Goal: Task Accomplishment & Management: Use online tool/utility

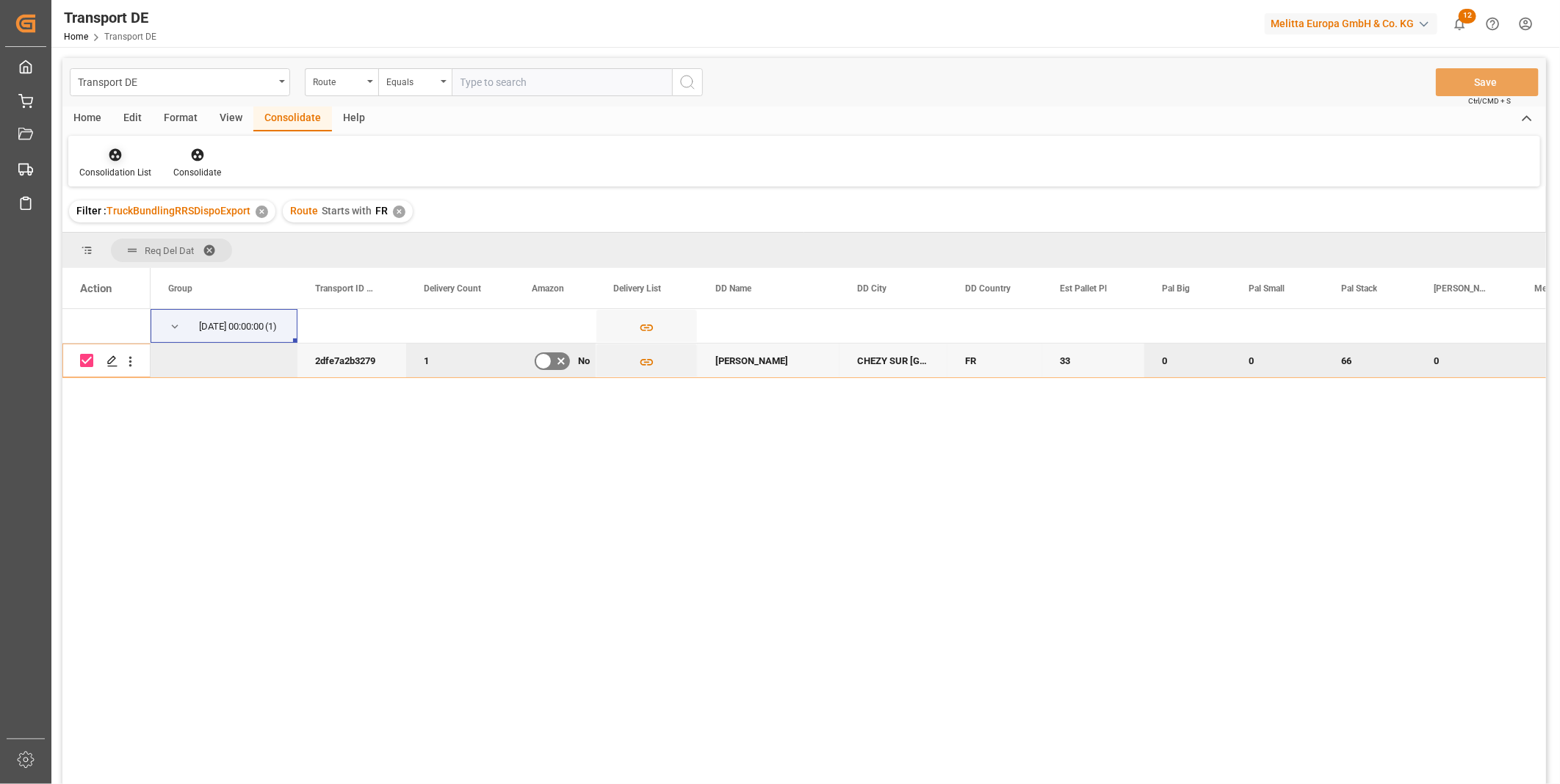
click at [123, 170] on div "Consolidation List" at bounding box center [115, 173] width 72 height 13
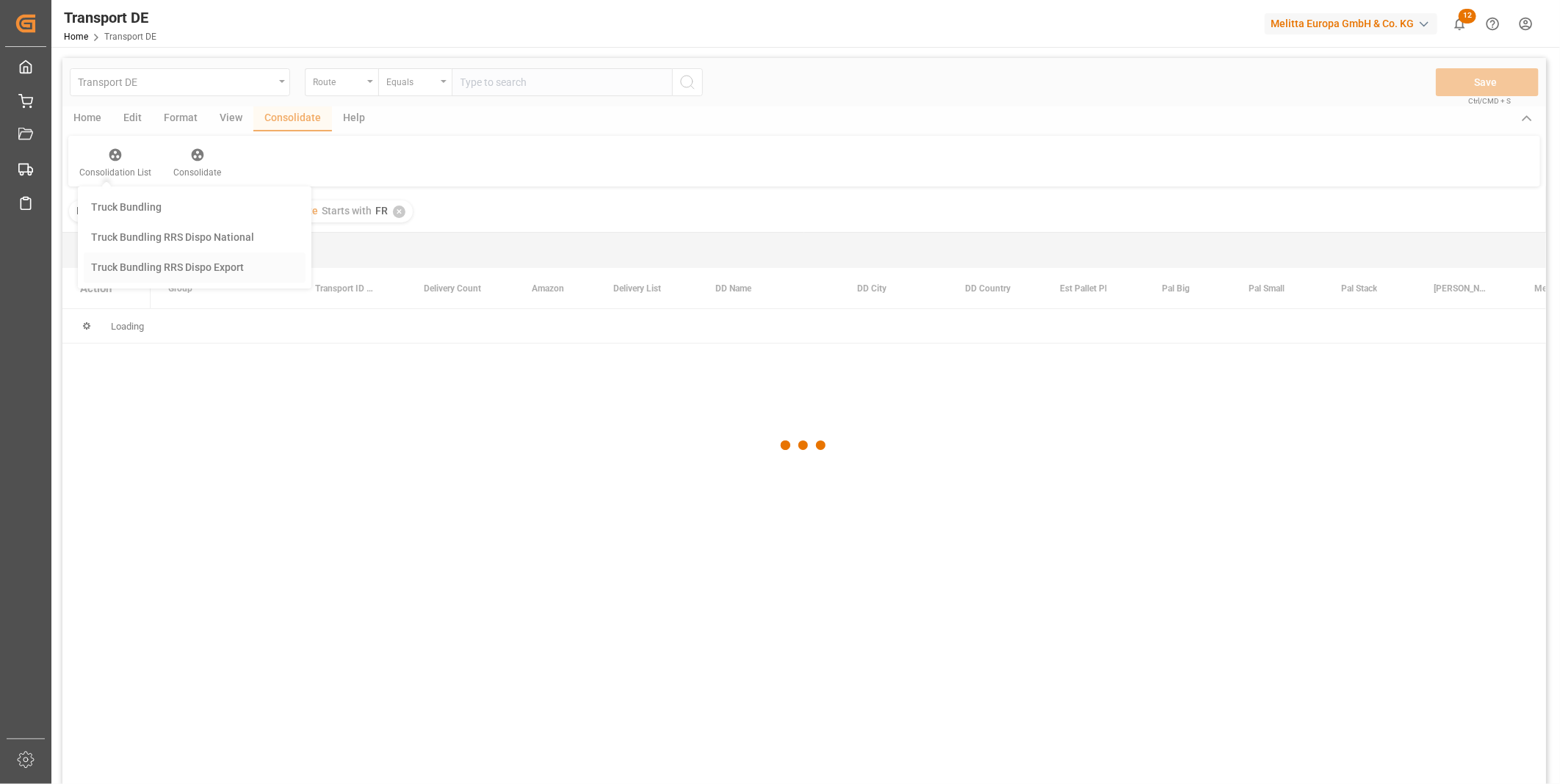
click at [224, 269] on div "Transport DE Route Equals Save Ctrl/CMD + S Home Edit Format View Consolidate H…" at bounding box center [804, 440] width 1483 height 764
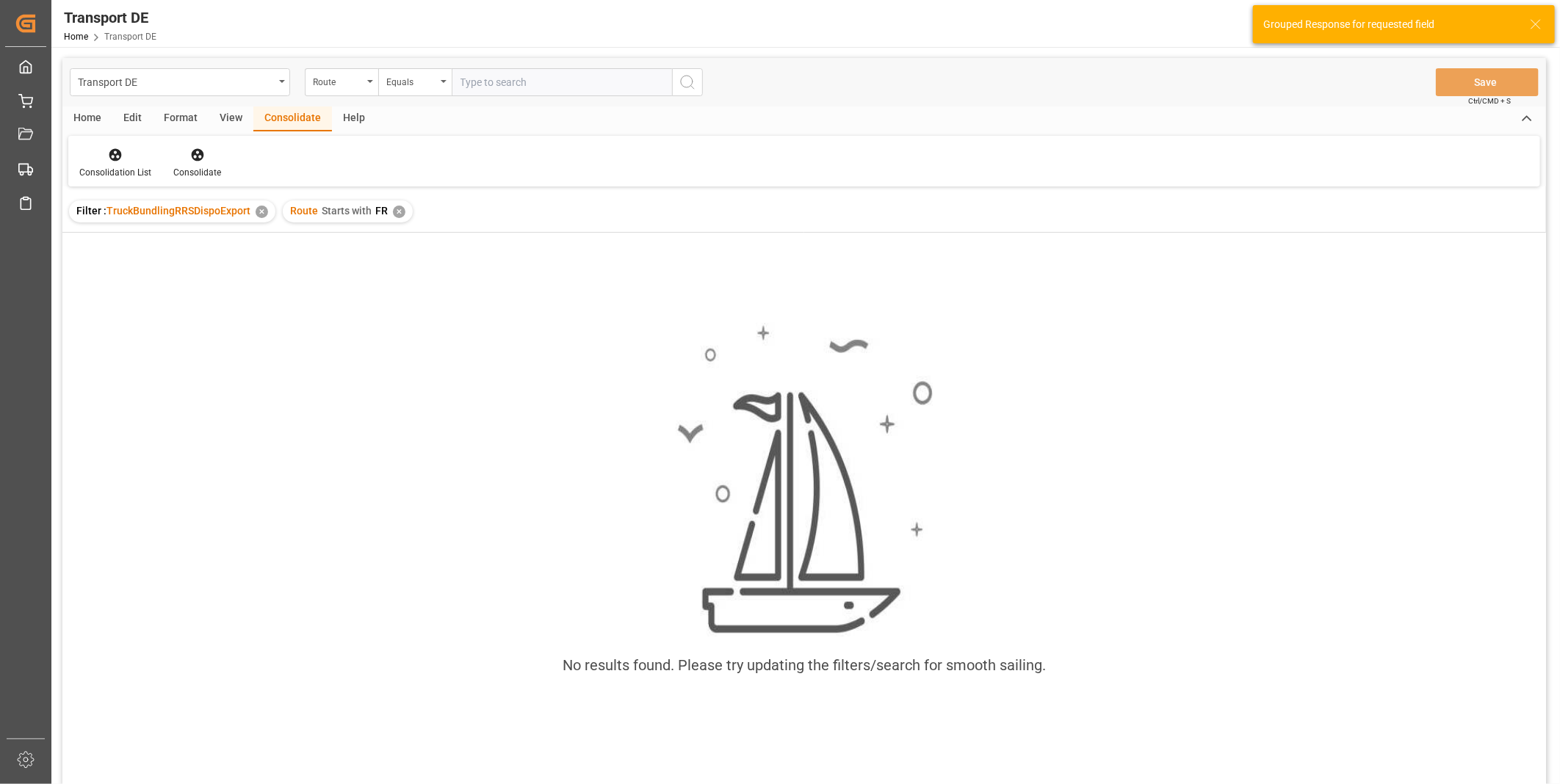
click at [400, 215] on div "✕" at bounding box center [399, 212] width 13 height 13
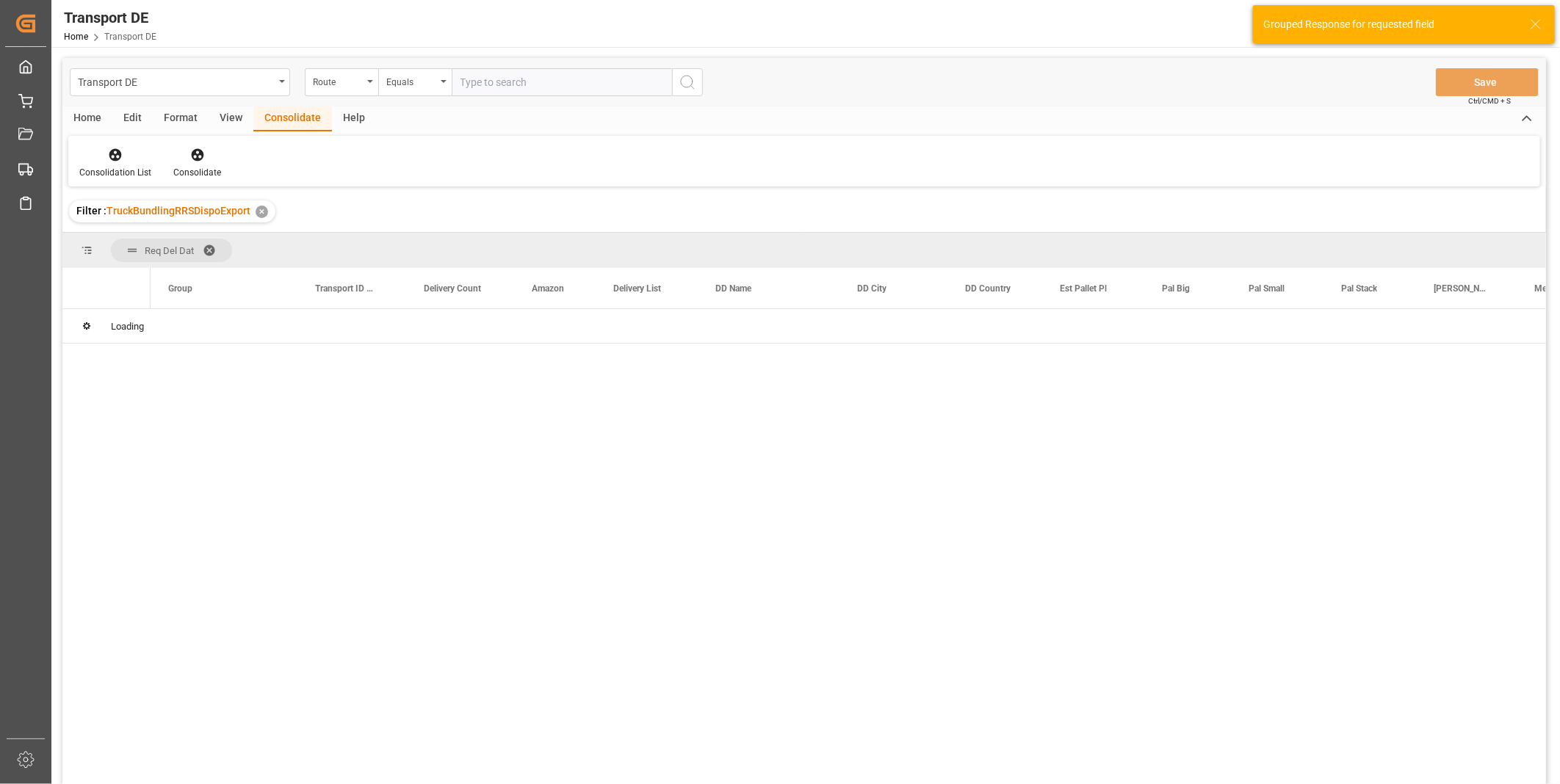
click at [434, 97] on div "Transport DE Route Equals Save Ctrl/CMD + S" at bounding box center [804, 82] width 1483 height 48
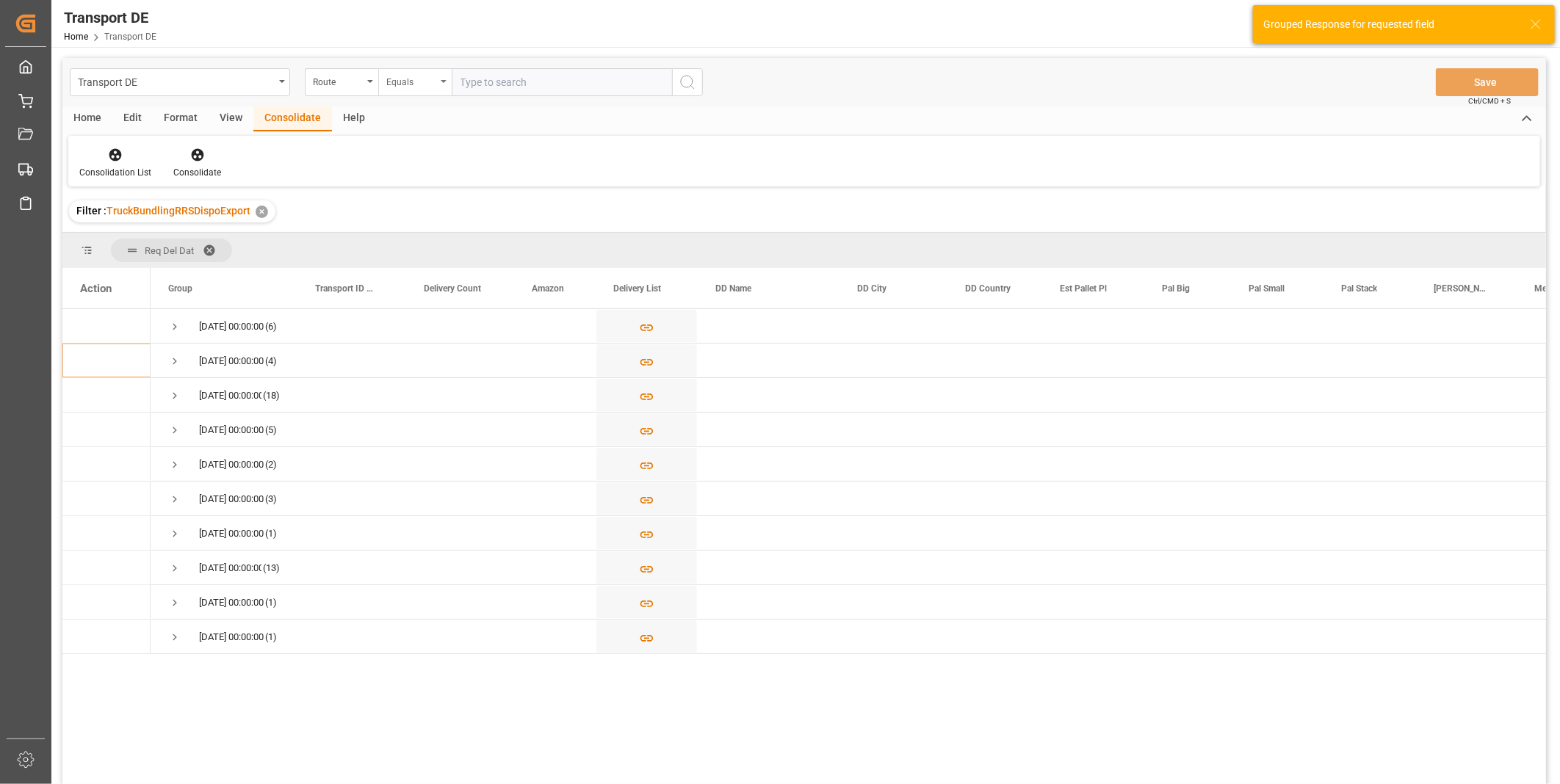
click at [431, 90] on div "Equals" at bounding box center [415, 81] width 73 height 28
click at [423, 236] on div "Starts with" at bounding box center [488, 242] width 219 height 30
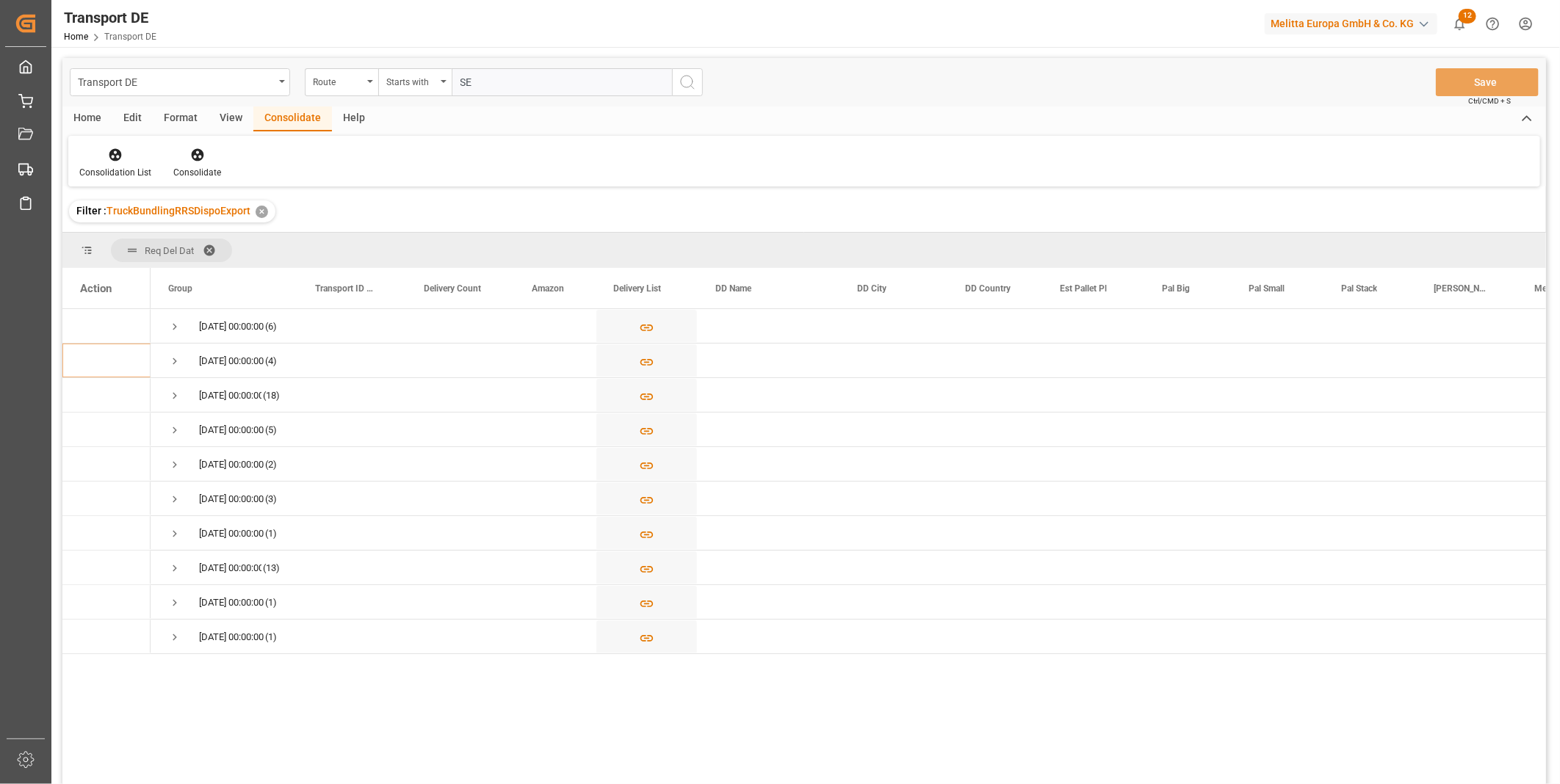
type input "SE"
click at [683, 89] on icon "search button" at bounding box center [688, 82] width 18 height 18
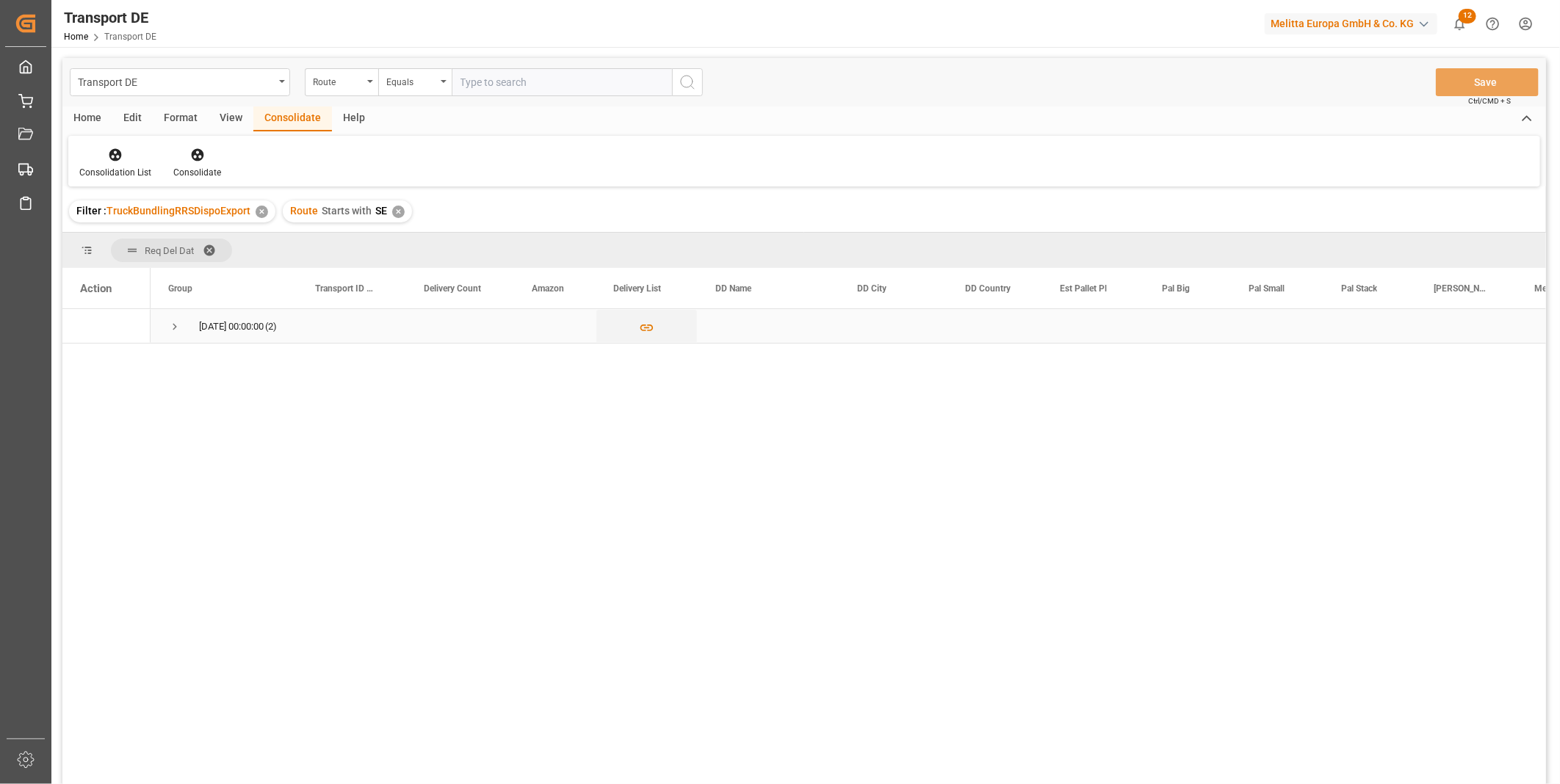
click at [178, 325] on span "Press SPACE to select this row." at bounding box center [174, 326] width 13 height 13
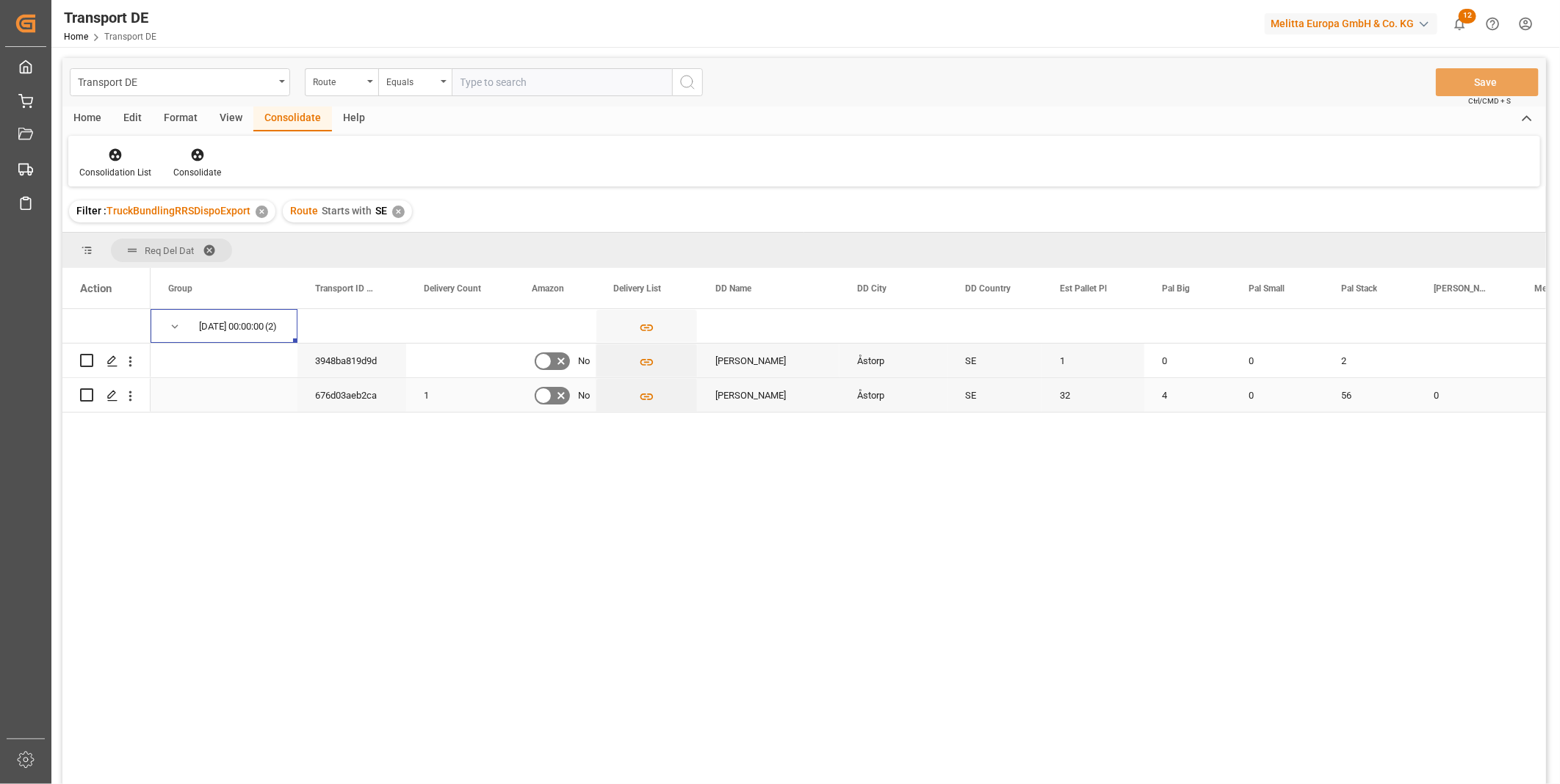
click at [83, 393] on input "Press Space to toggle row selection (unchecked)" at bounding box center [86, 394] width 13 height 13
checkbox input "true"
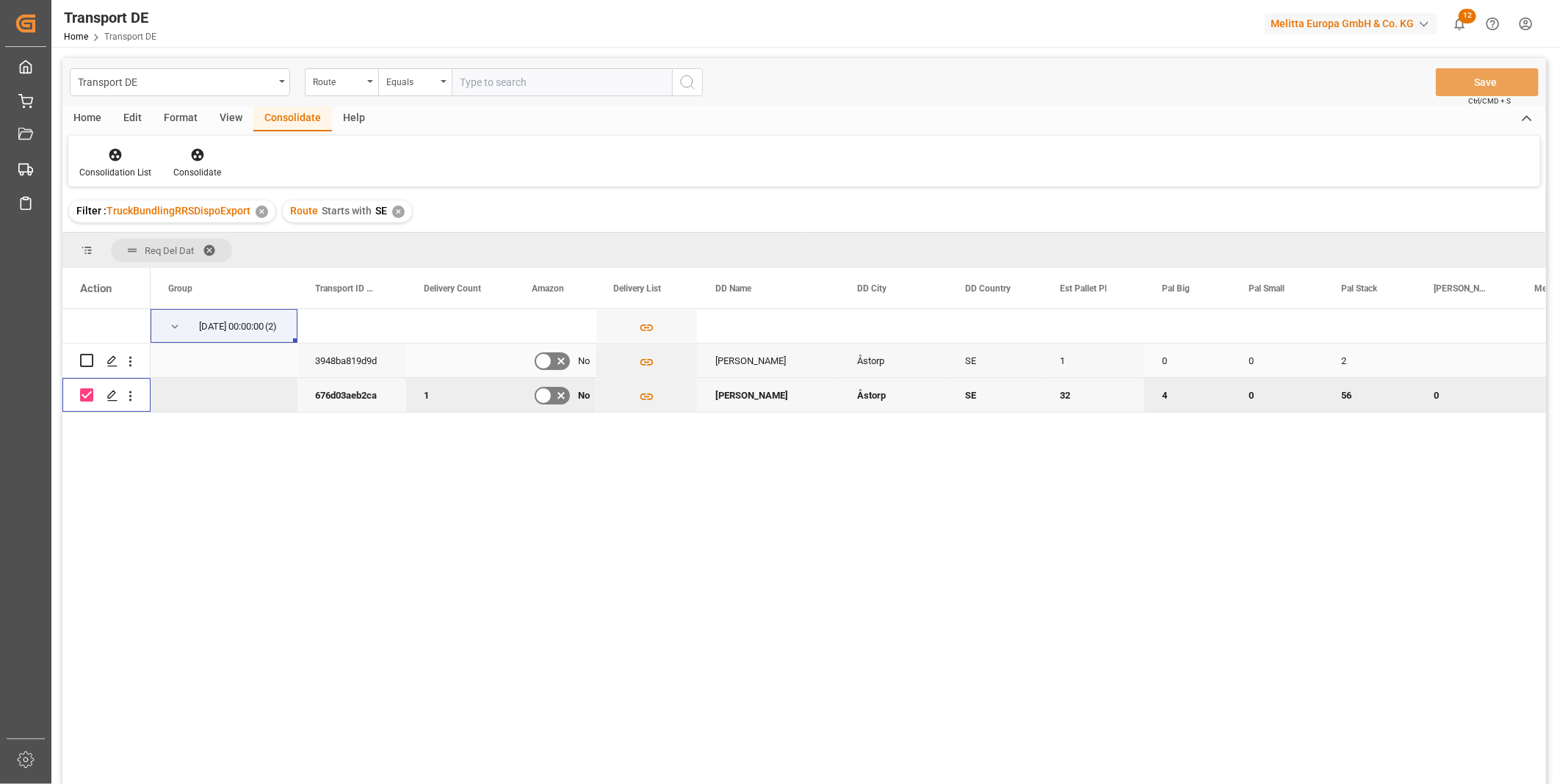
click at [86, 363] on input "Press Space to toggle row selection (unchecked)" at bounding box center [86, 360] width 13 height 13
checkbox input "true"
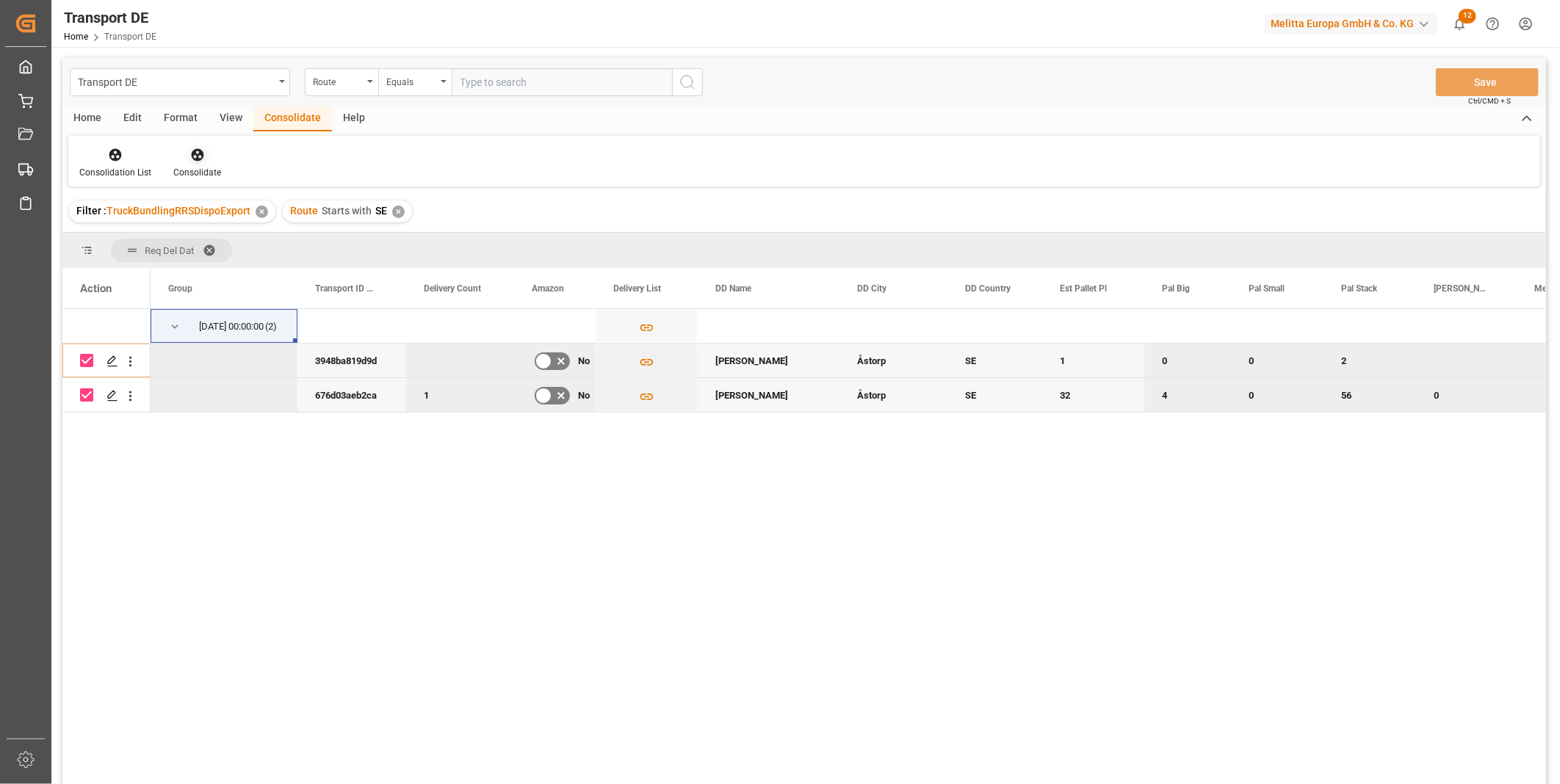
click at [203, 162] on div "Consolidate" at bounding box center [197, 163] width 70 height 32
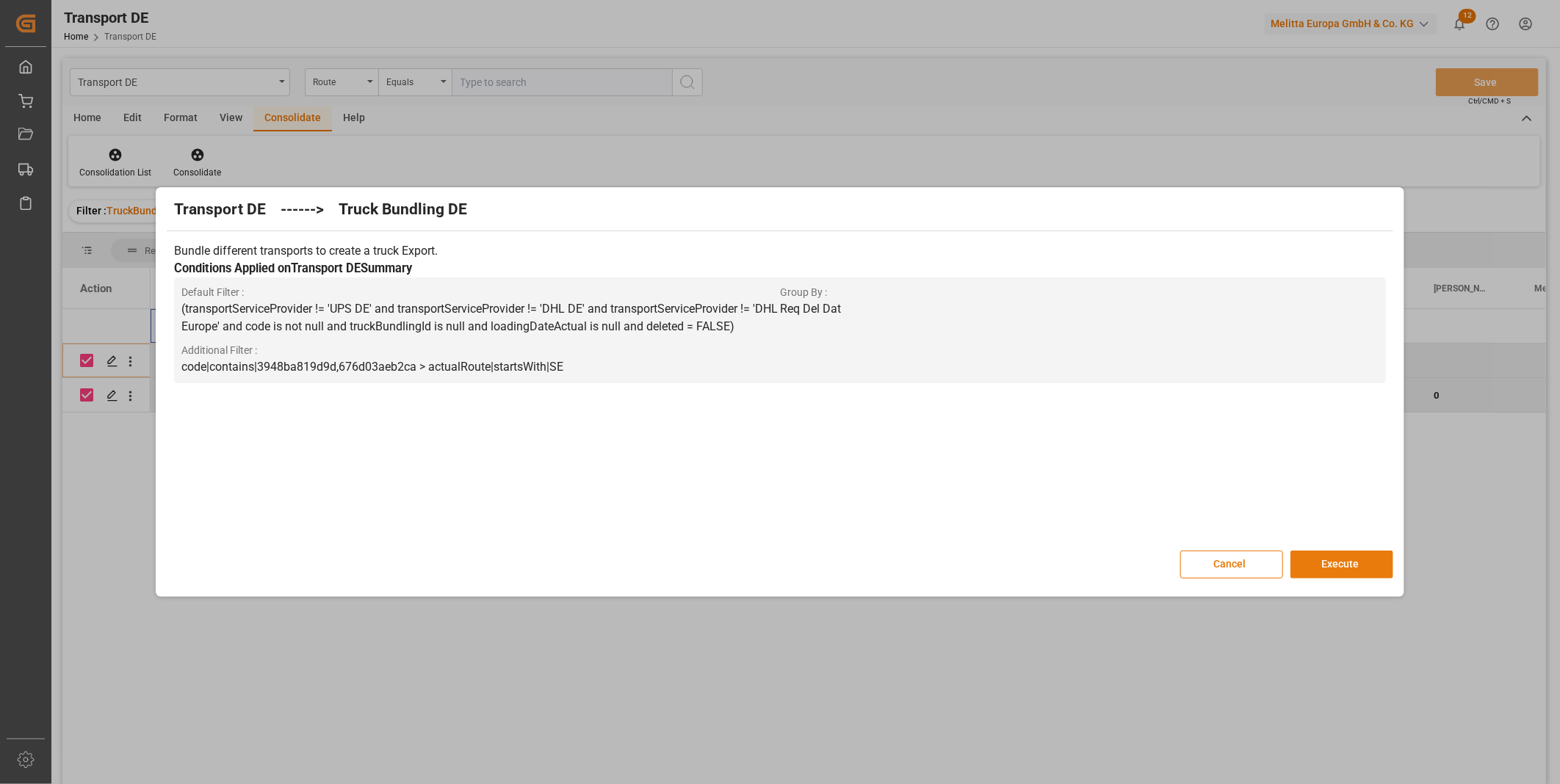
click at [1327, 563] on button "Execute" at bounding box center [1341, 564] width 103 height 28
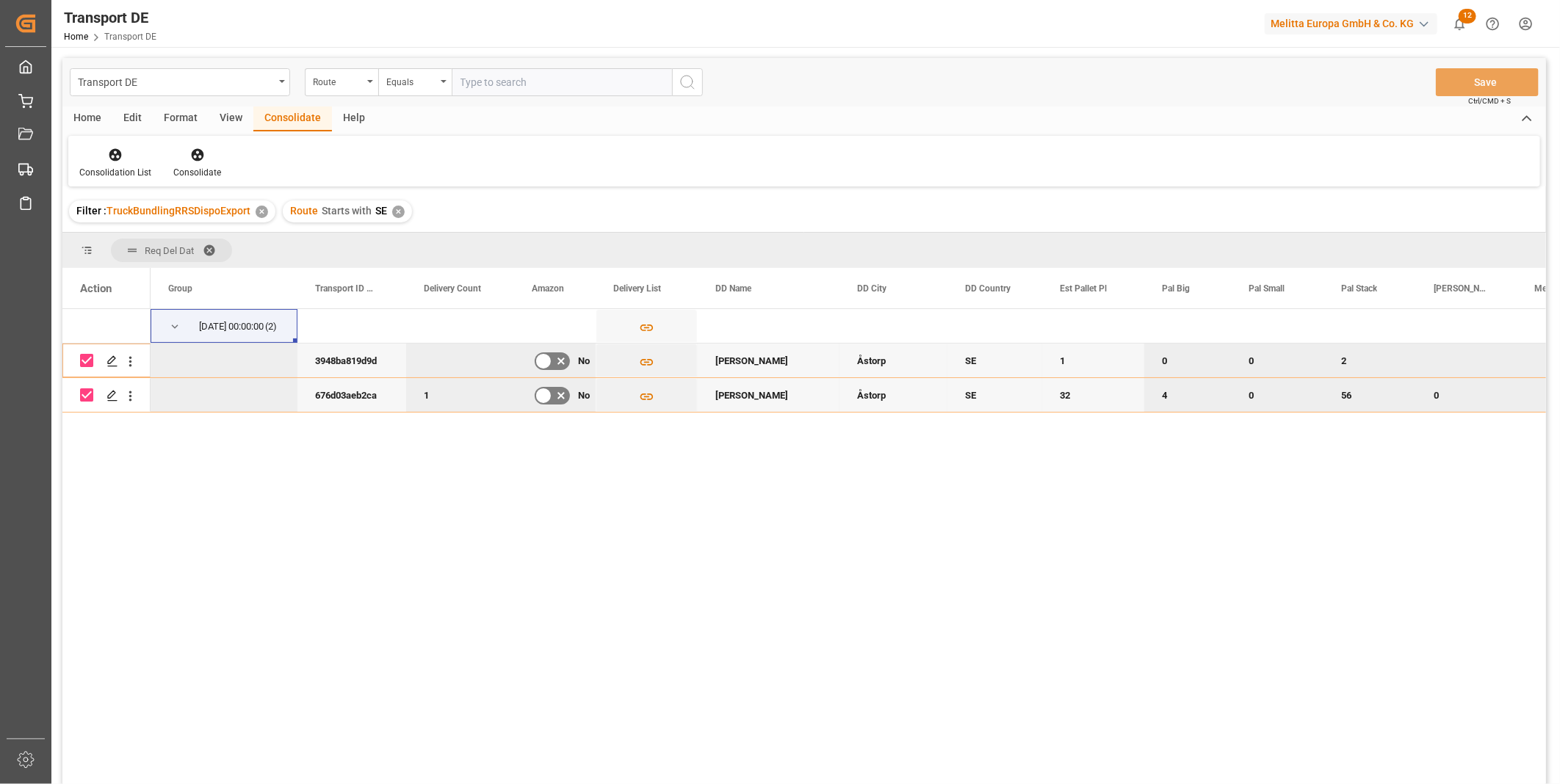
click at [123, 173] on div "Home Edit Format View Consolidate Help Consolidation List Consolidate" at bounding box center [804, 146] width 1483 height 80
click at [121, 171] on div "Consolidation List" at bounding box center [115, 173] width 72 height 13
click at [178, 266] on div "Transport DE Route Equals Save Ctrl/CMD + S Home Edit Format View Consolidate H…" at bounding box center [804, 440] width 1483 height 764
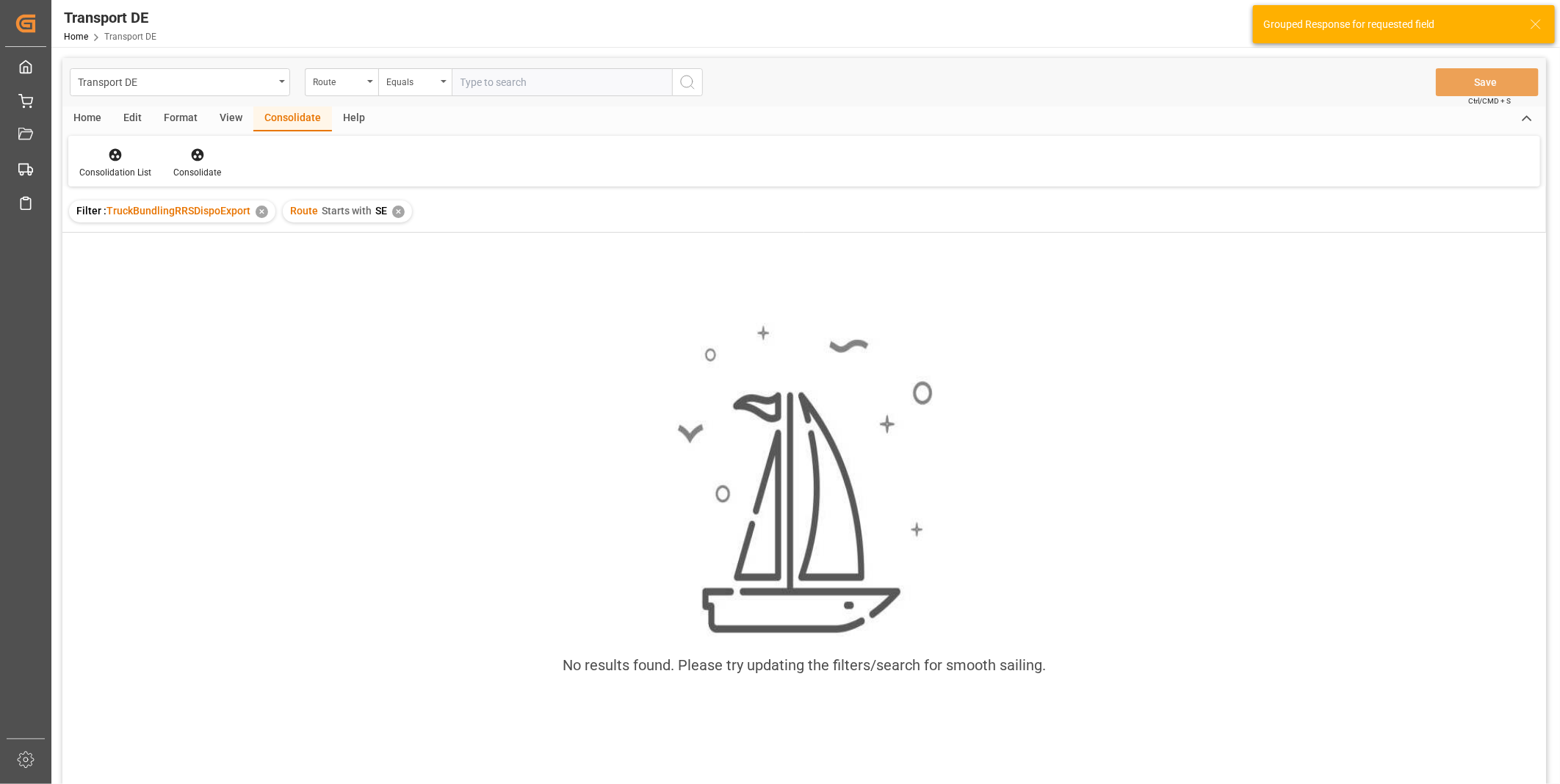
click at [394, 207] on div "✕" at bounding box center [398, 212] width 13 height 13
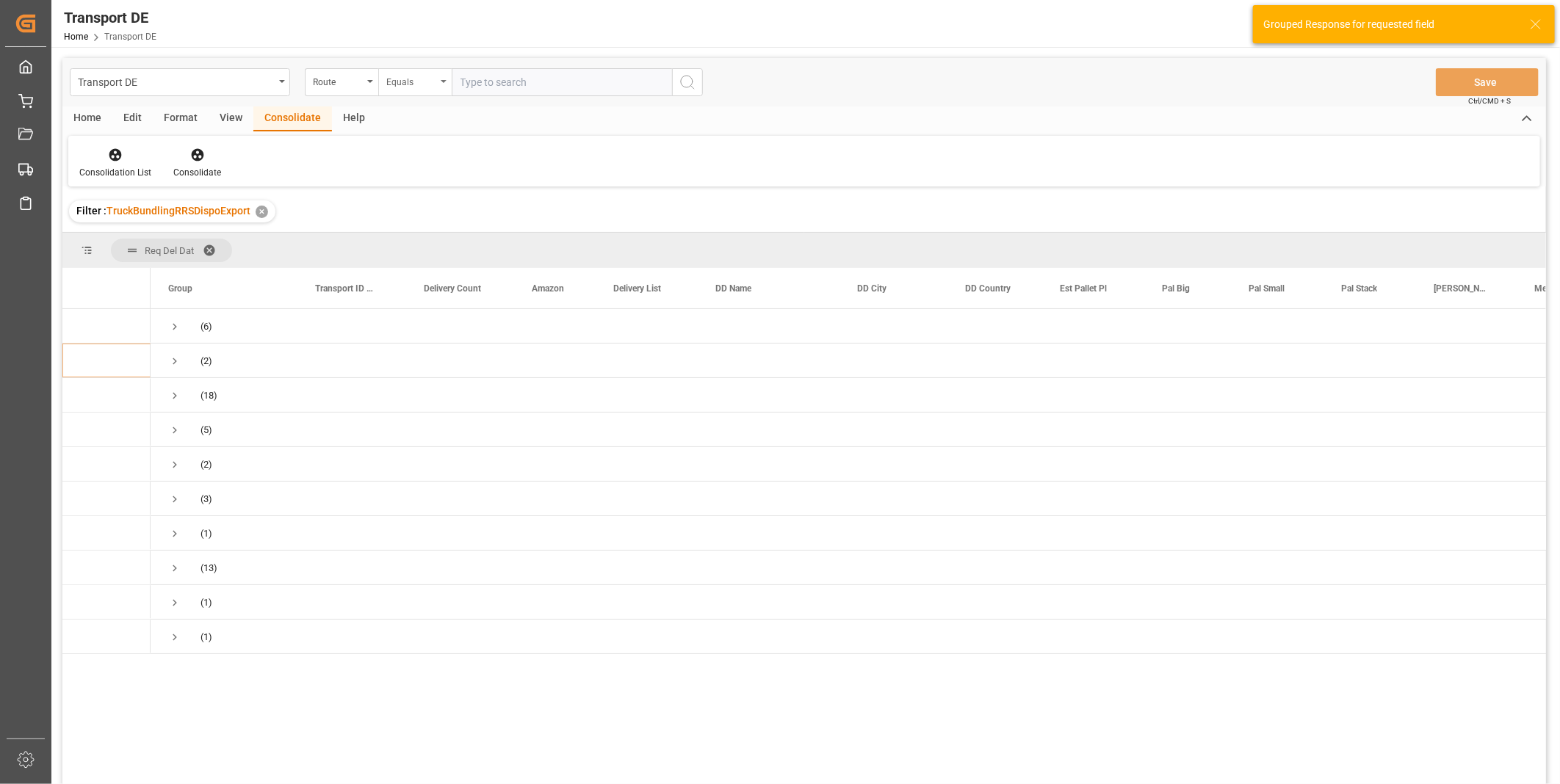
click at [437, 83] on div "Equals" at bounding box center [415, 81] width 73 height 28
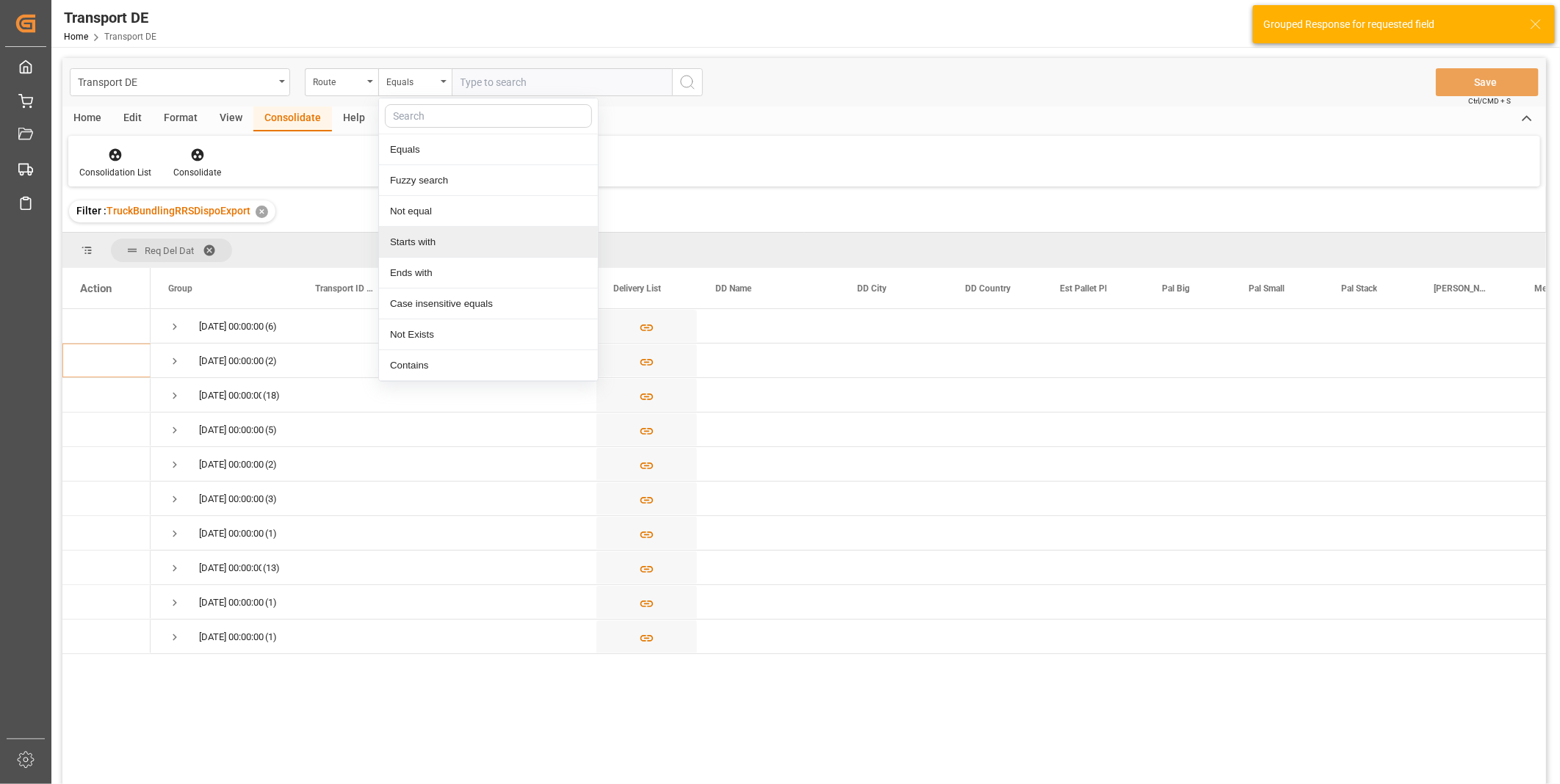
click at [445, 248] on div "Starts with" at bounding box center [488, 242] width 219 height 30
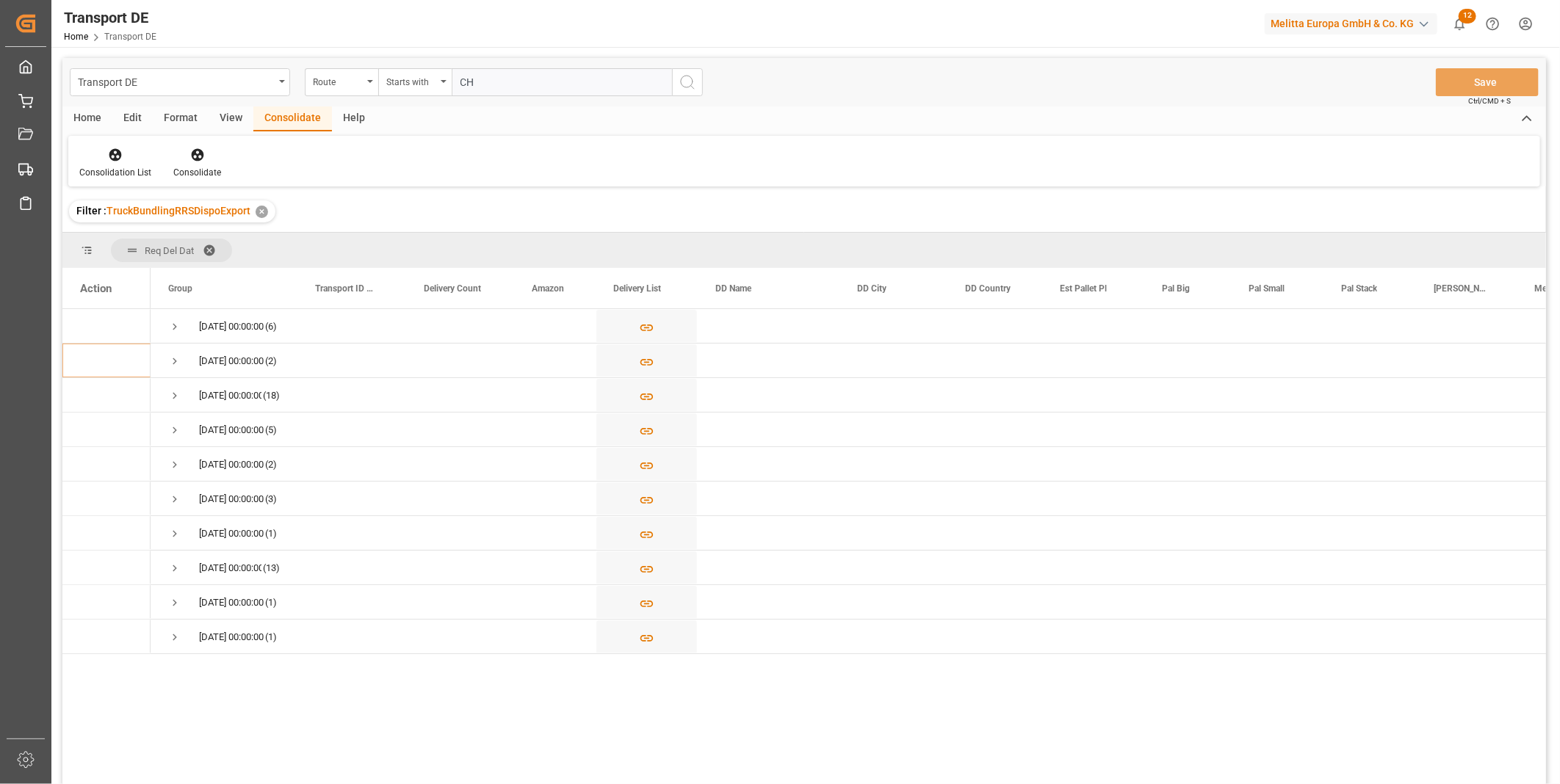
type input "CH"
click at [679, 89] on icon "search button" at bounding box center [688, 82] width 18 height 18
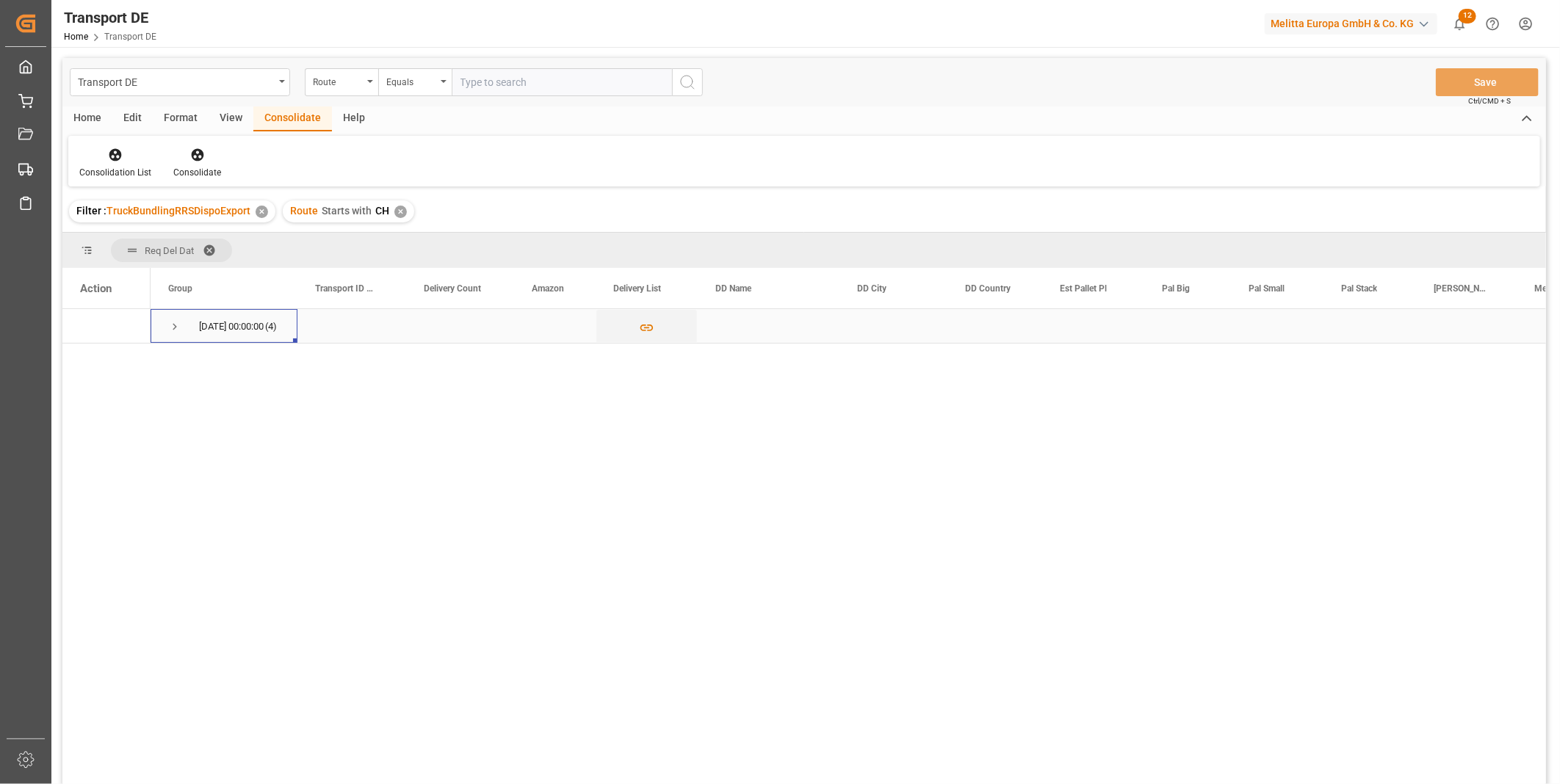
click at [166, 326] on div "[DATE] 00:00:00 (4)" at bounding box center [224, 326] width 147 height 34
click at [174, 327] on span "Press SPACE to select this row." at bounding box center [174, 326] width 13 height 13
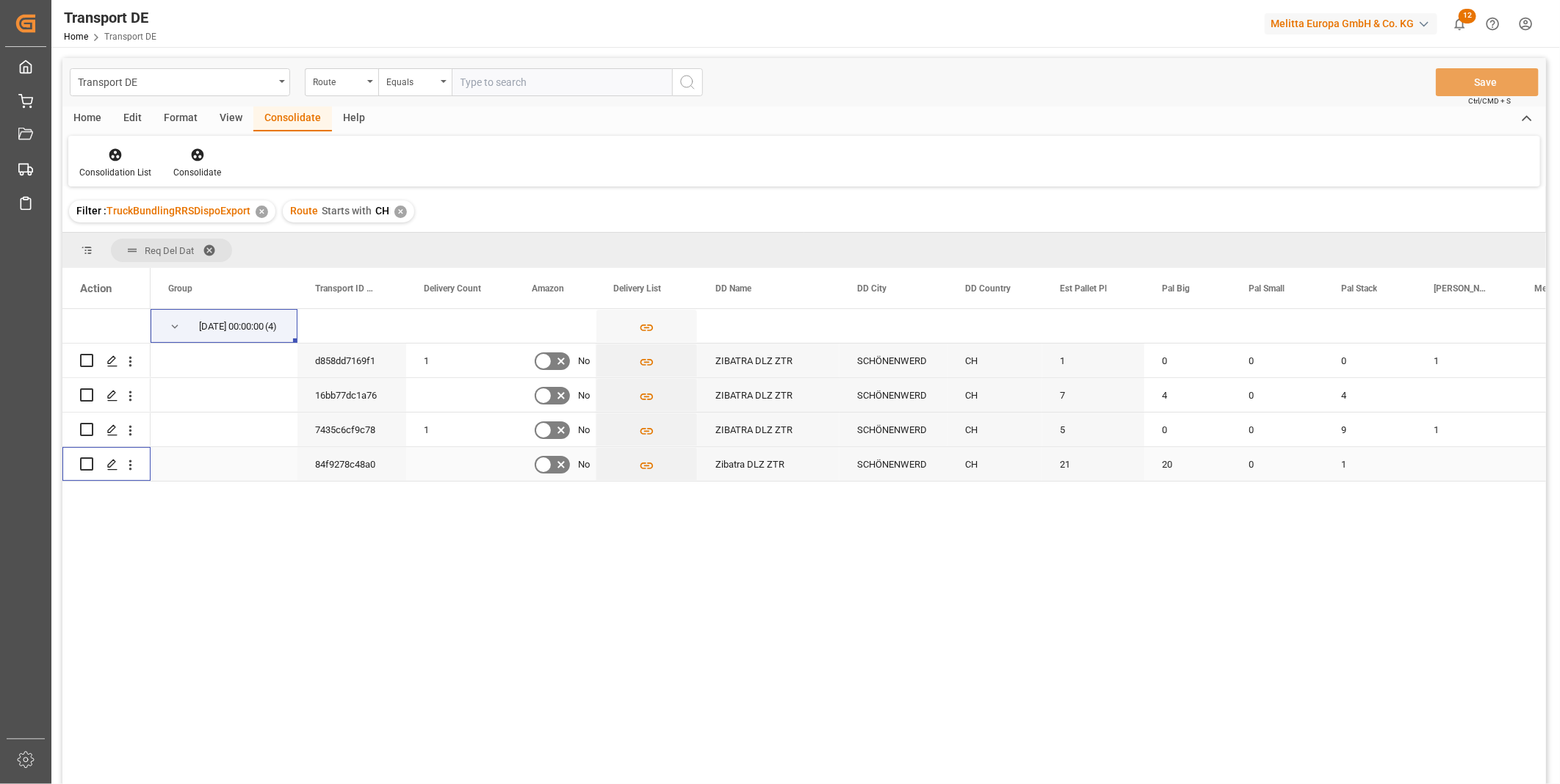
click at [89, 462] on input "Press Space to toggle row selection (unchecked)" at bounding box center [86, 463] width 13 height 13
checkbox input "true"
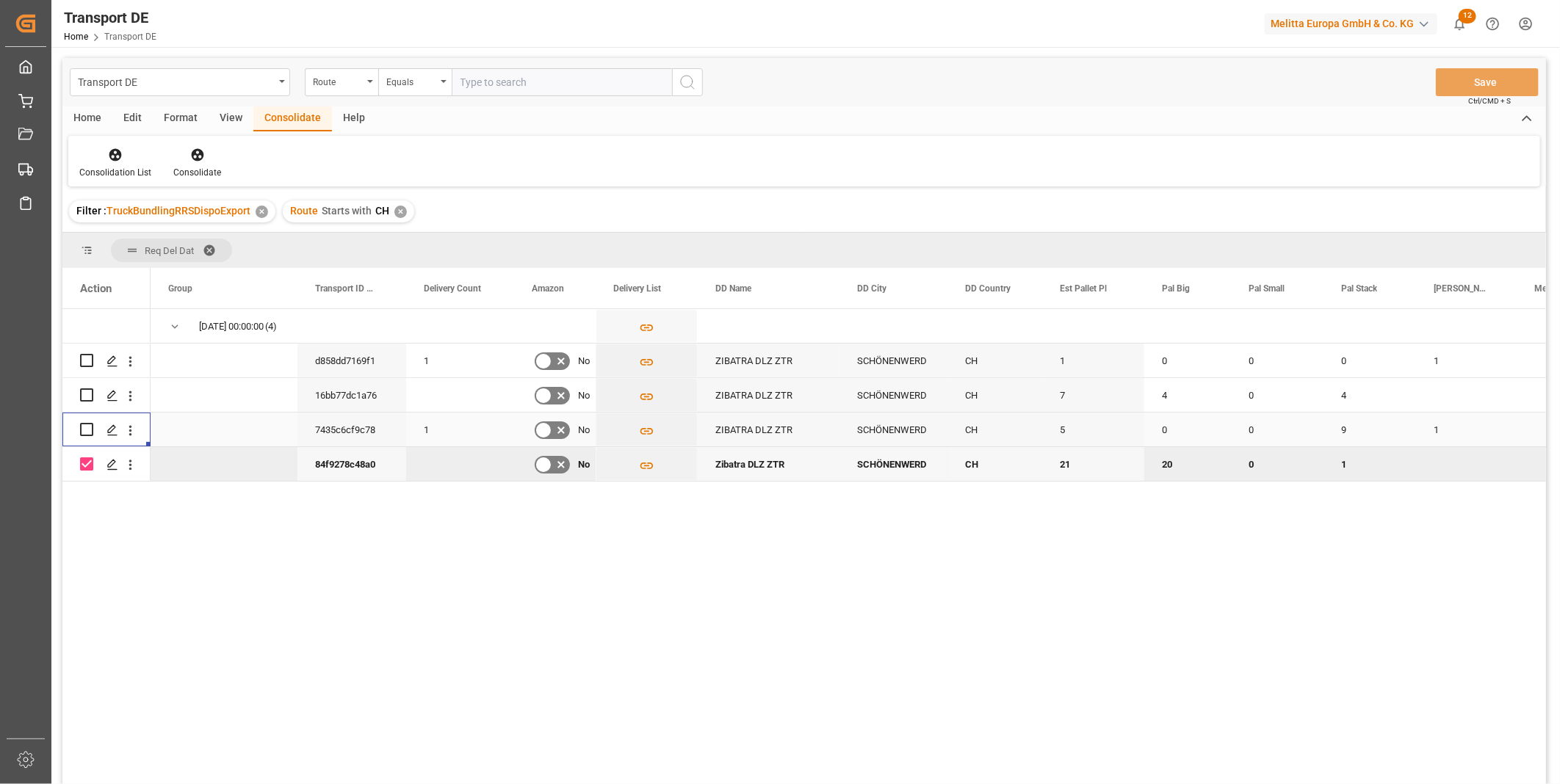
click at [79, 430] on div "Press SPACE to select this row." at bounding box center [106, 429] width 89 height 34
click at [89, 428] on input "Press Space to toggle row selection (unchecked)" at bounding box center [86, 429] width 13 height 13
checkbox input "true"
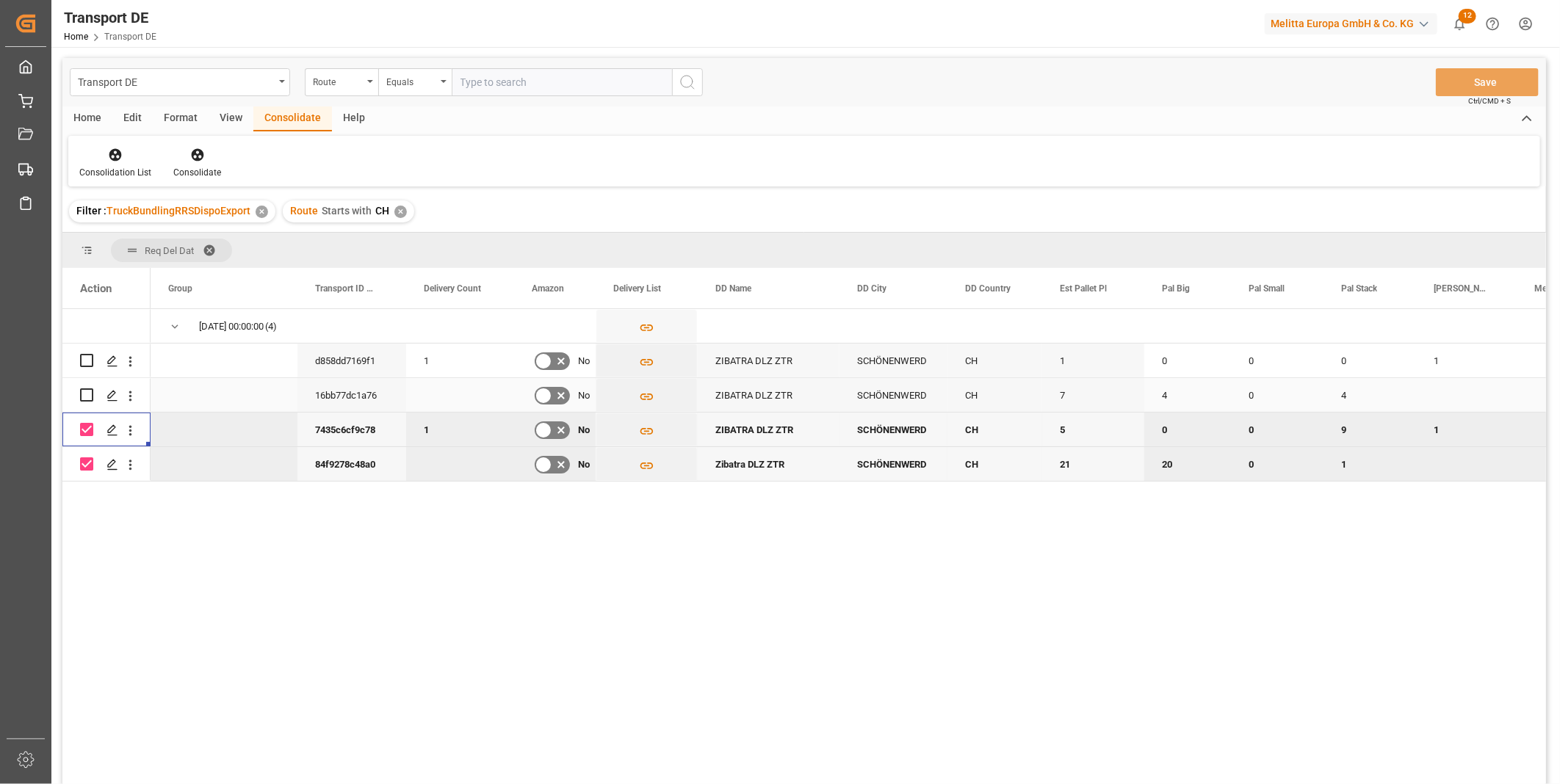
click at [87, 396] on input "Press Space to toggle row selection (unchecked)" at bounding box center [86, 394] width 13 height 13
checkbox input "true"
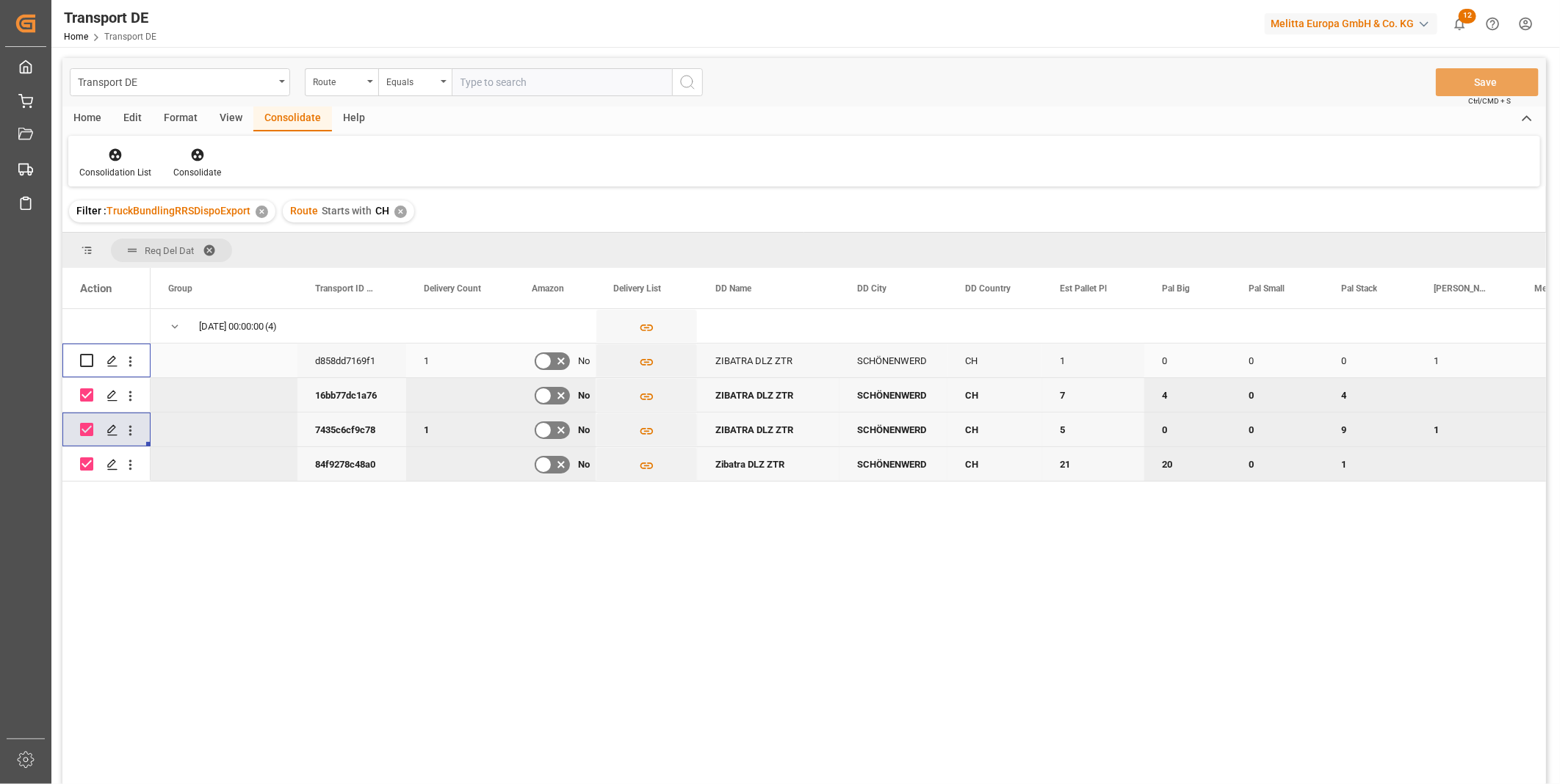
click at [85, 361] on input "Press Space to toggle row selection (unchecked)" at bounding box center [86, 360] width 13 height 13
checkbox input "true"
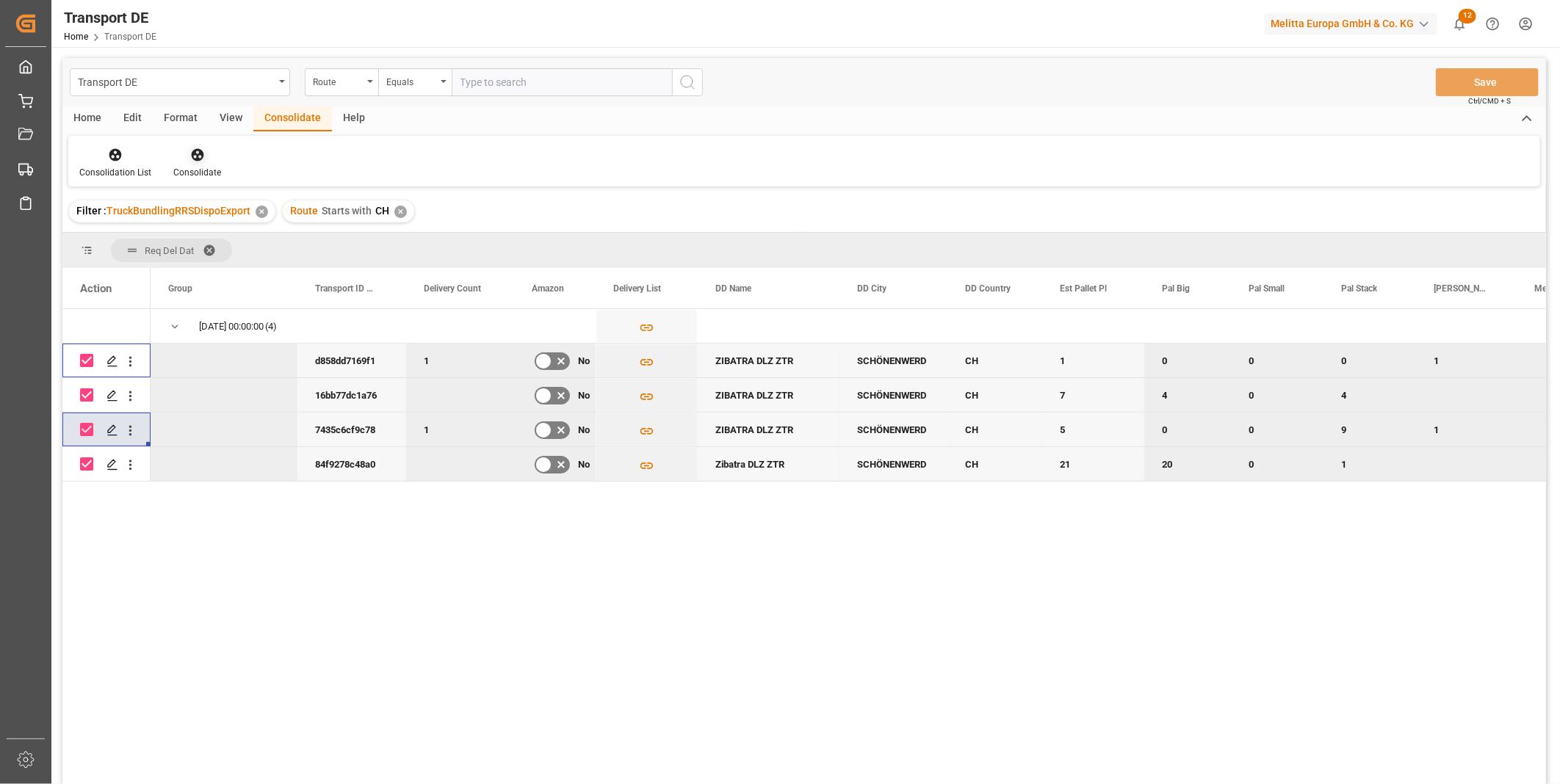
click at [208, 158] on div at bounding box center [197, 154] width 47 height 15
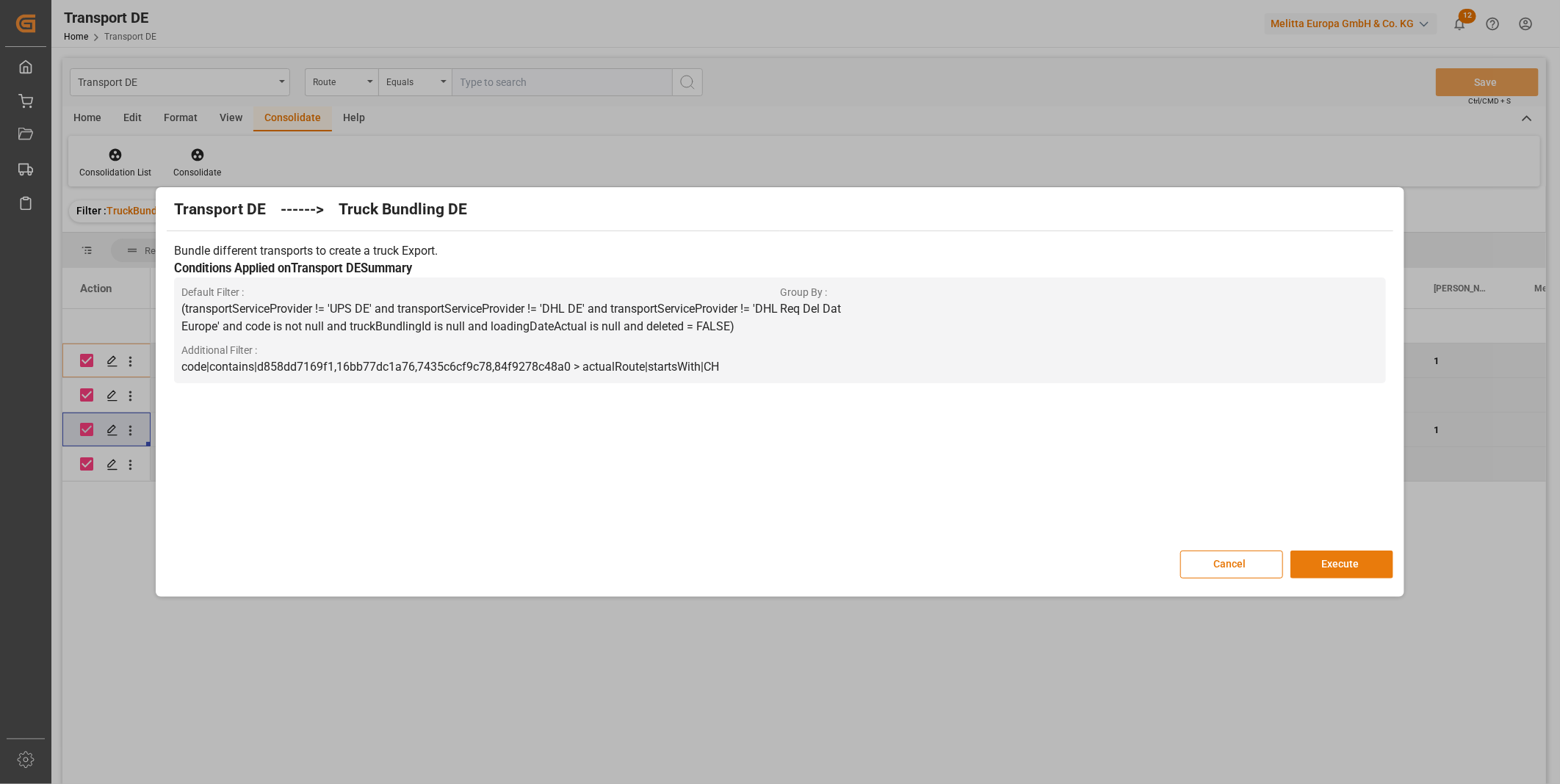
click at [1332, 563] on button "Execute" at bounding box center [1341, 564] width 103 height 28
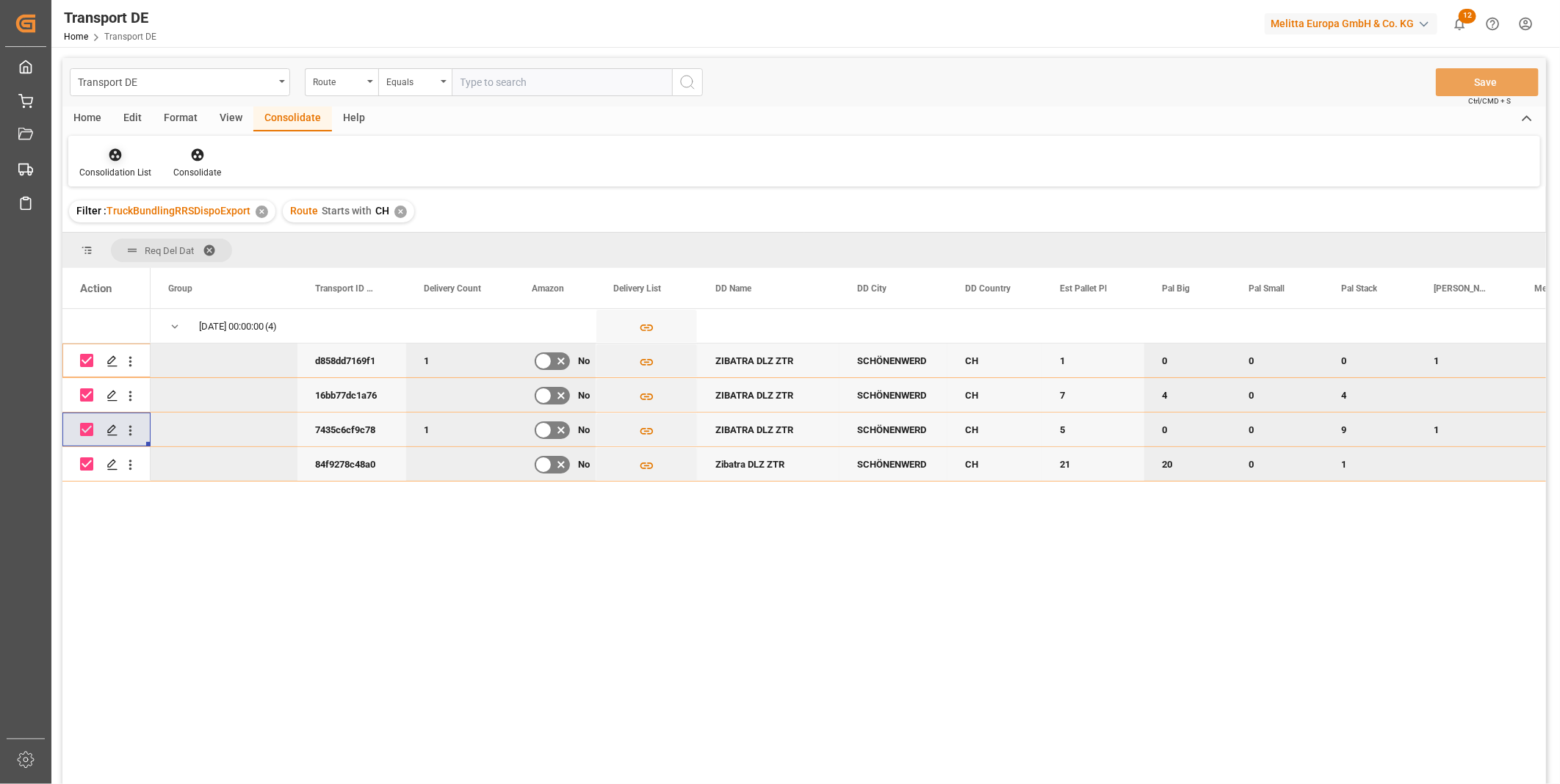
click at [101, 162] on div at bounding box center [115, 154] width 72 height 15
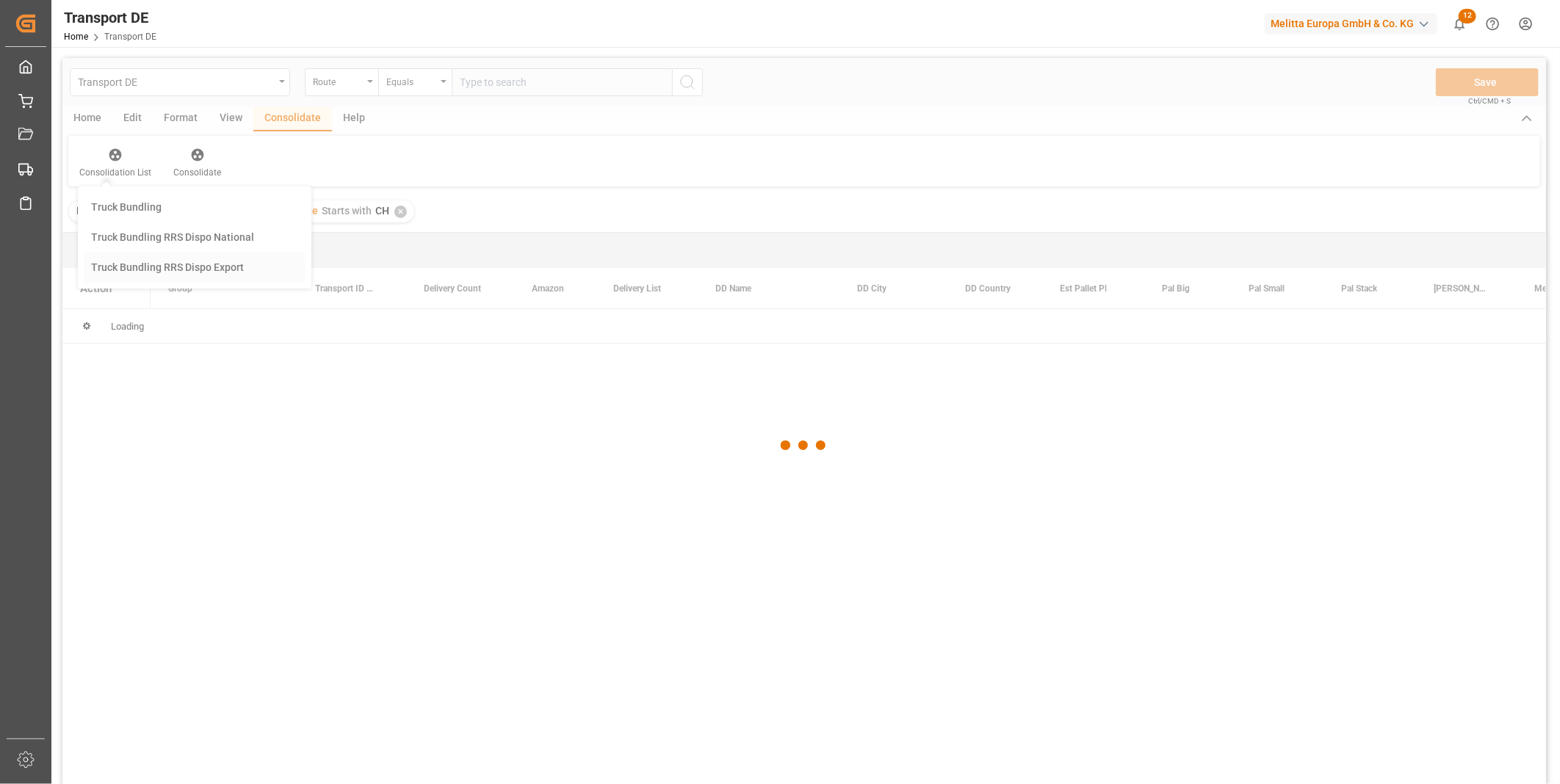
click at [151, 273] on div "Transport DE Route Equals Save Ctrl/CMD + S Home Edit Format View Consolidate H…" at bounding box center [804, 440] width 1483 height 764
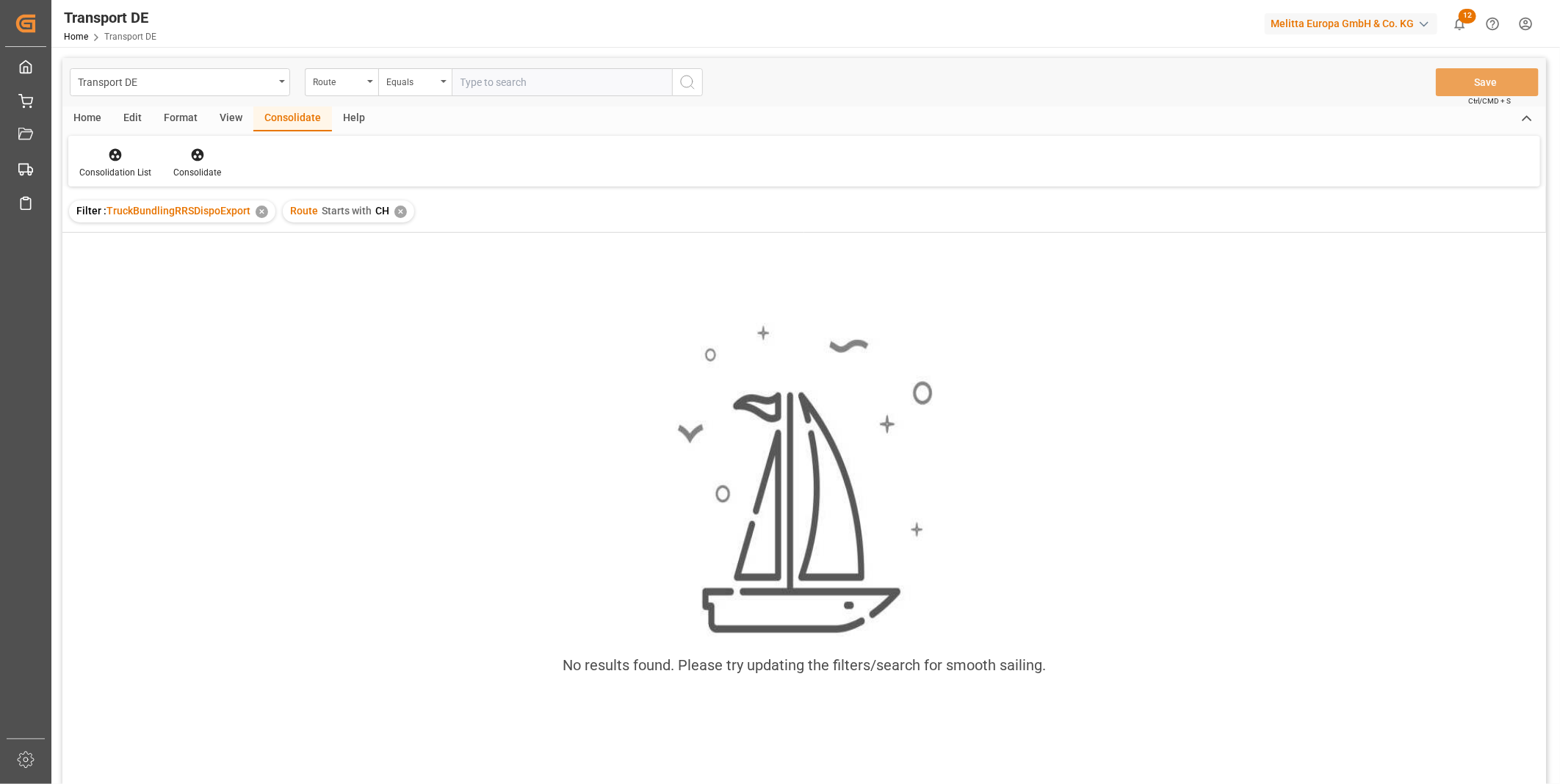
click at [397, 211] on div "✕" at bounding box center [401, 212] width 13 height 13
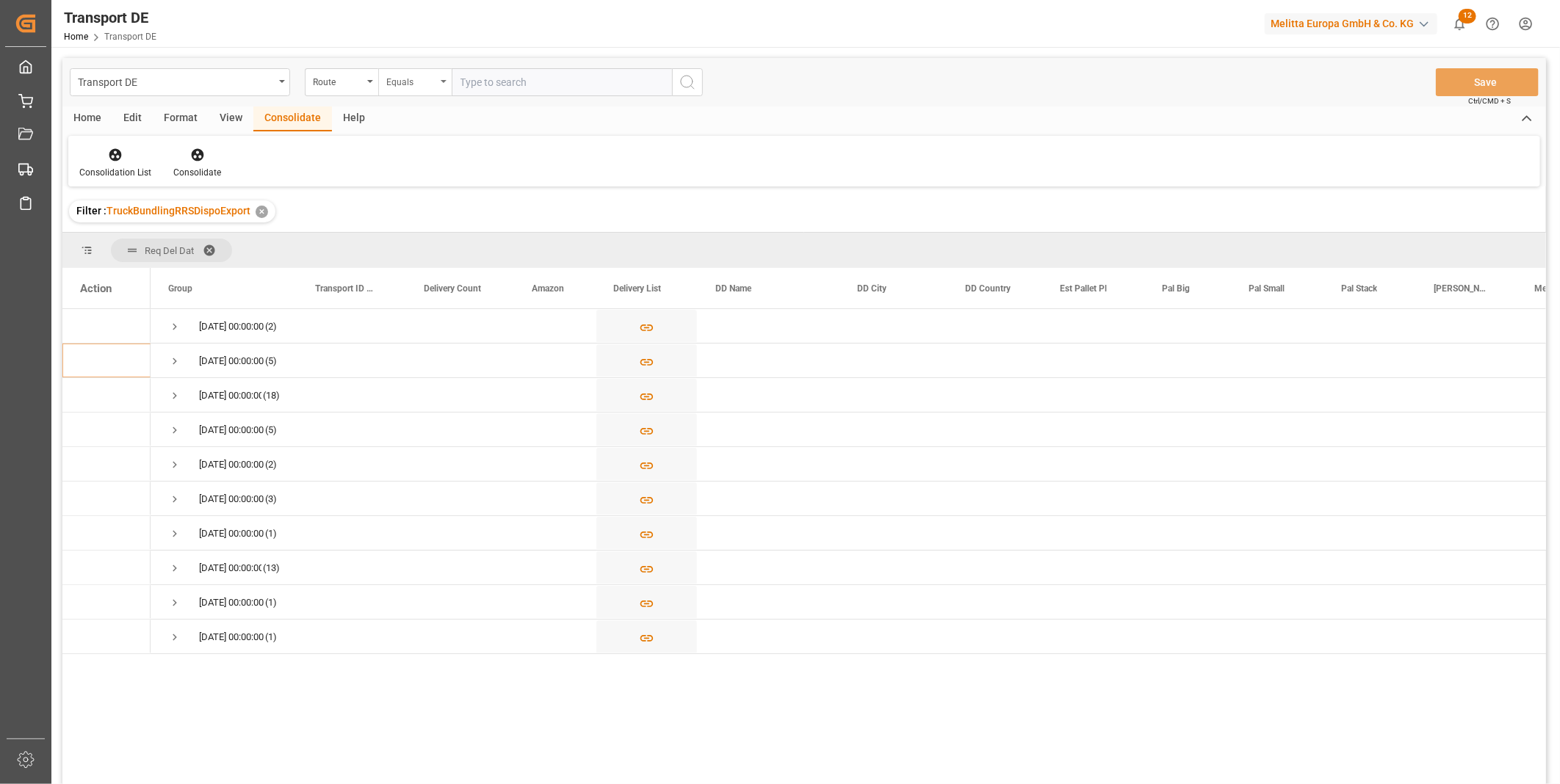
click at [408, 93] on div "Equals" at bounding box center [415, 81] width 73 height 28
click at [420, 244] on div "Starts with" at bounding box center [488, 242] width 219 height 30
type input "AT"
click at [699, 80] on button "search button" at bounding box center [687, 81] width 30 height 28
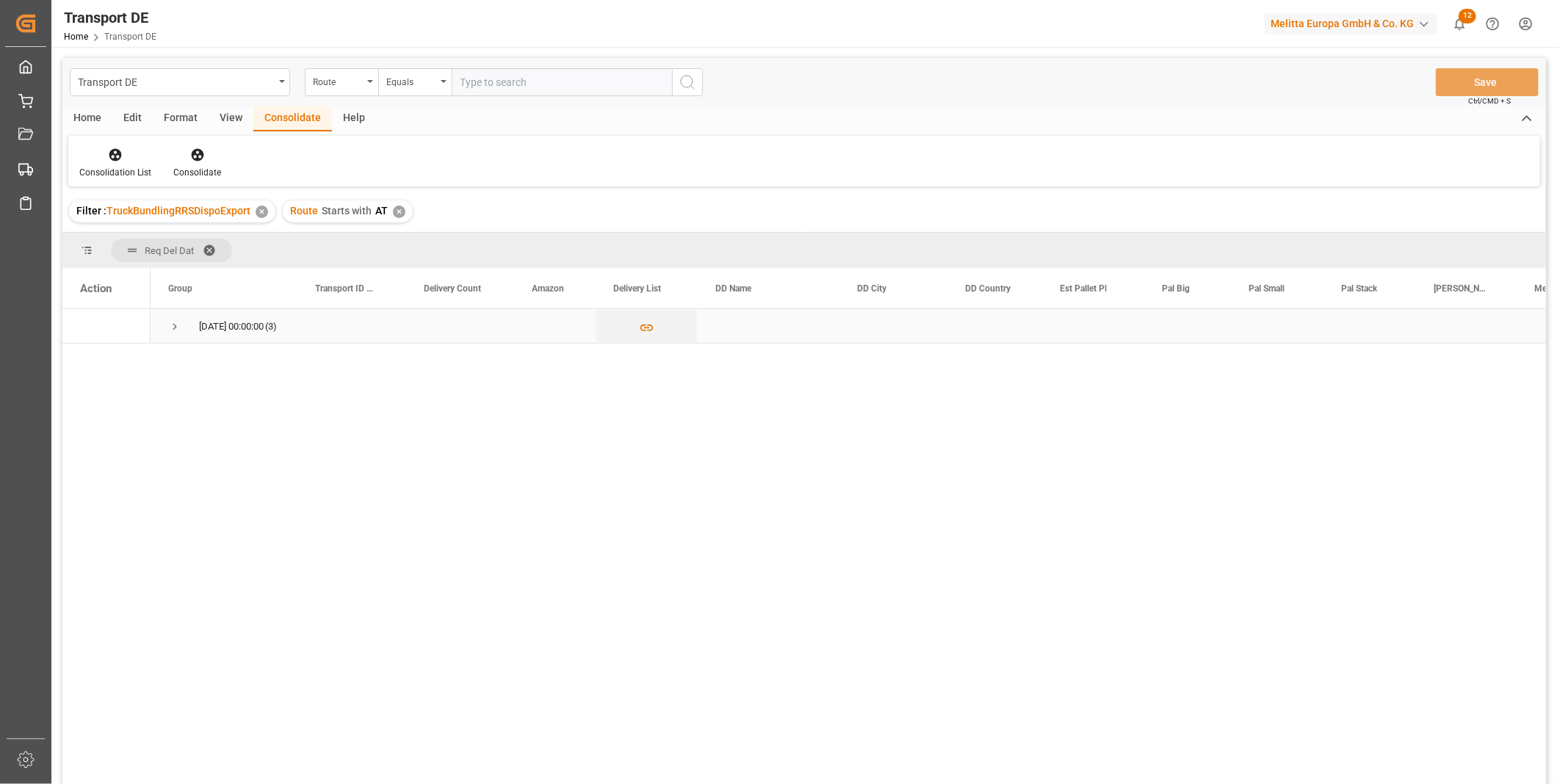
click at [170, 321] on span "Press SPACE to select this row." at bounding box center [174, 326] width 13 height 13
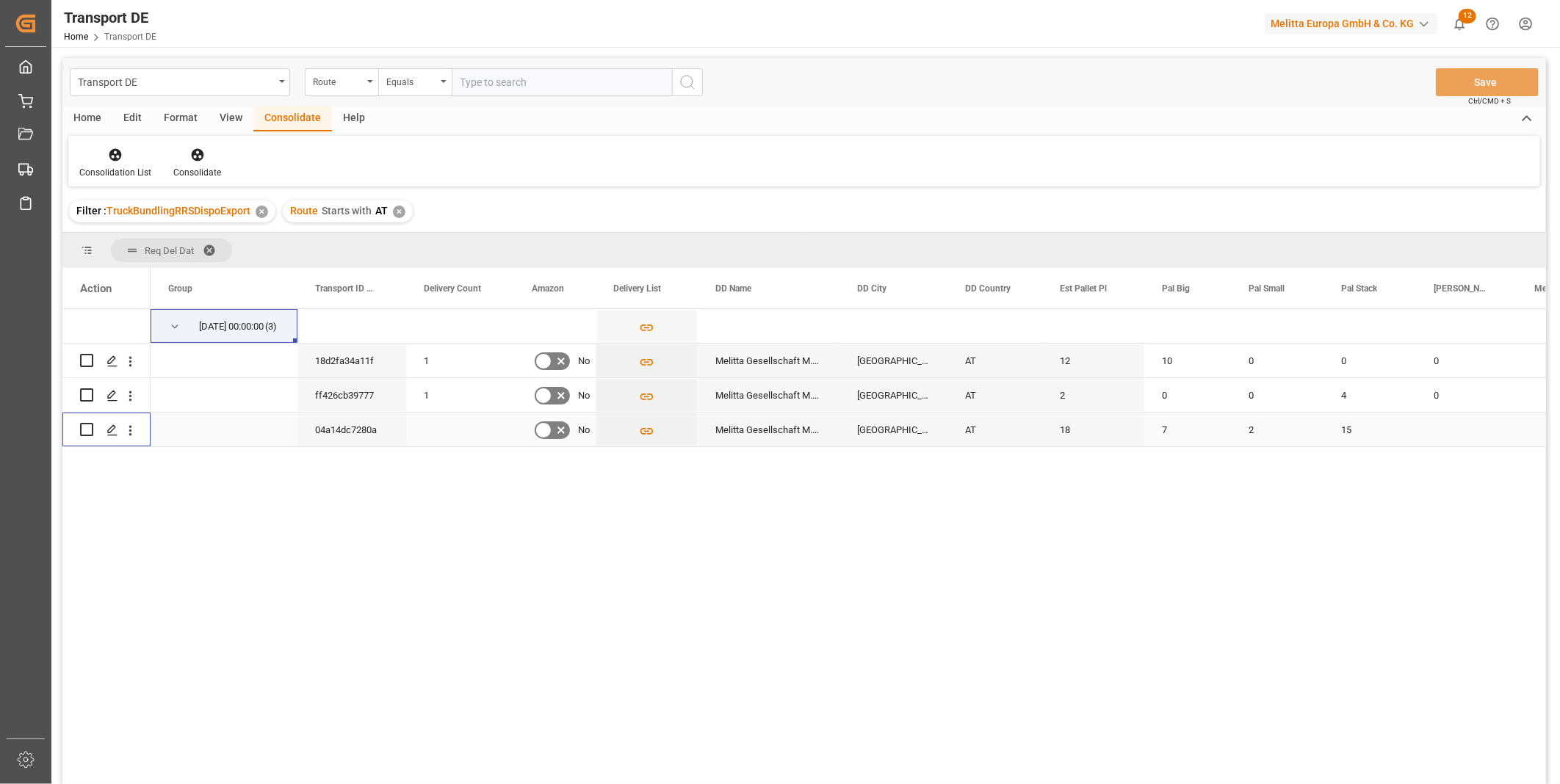
click at [90, 427] on input "Press Space to toggle row selection (unchecked)" at bounding box center [86, 429] width 13 height 13
checkbox input "true"
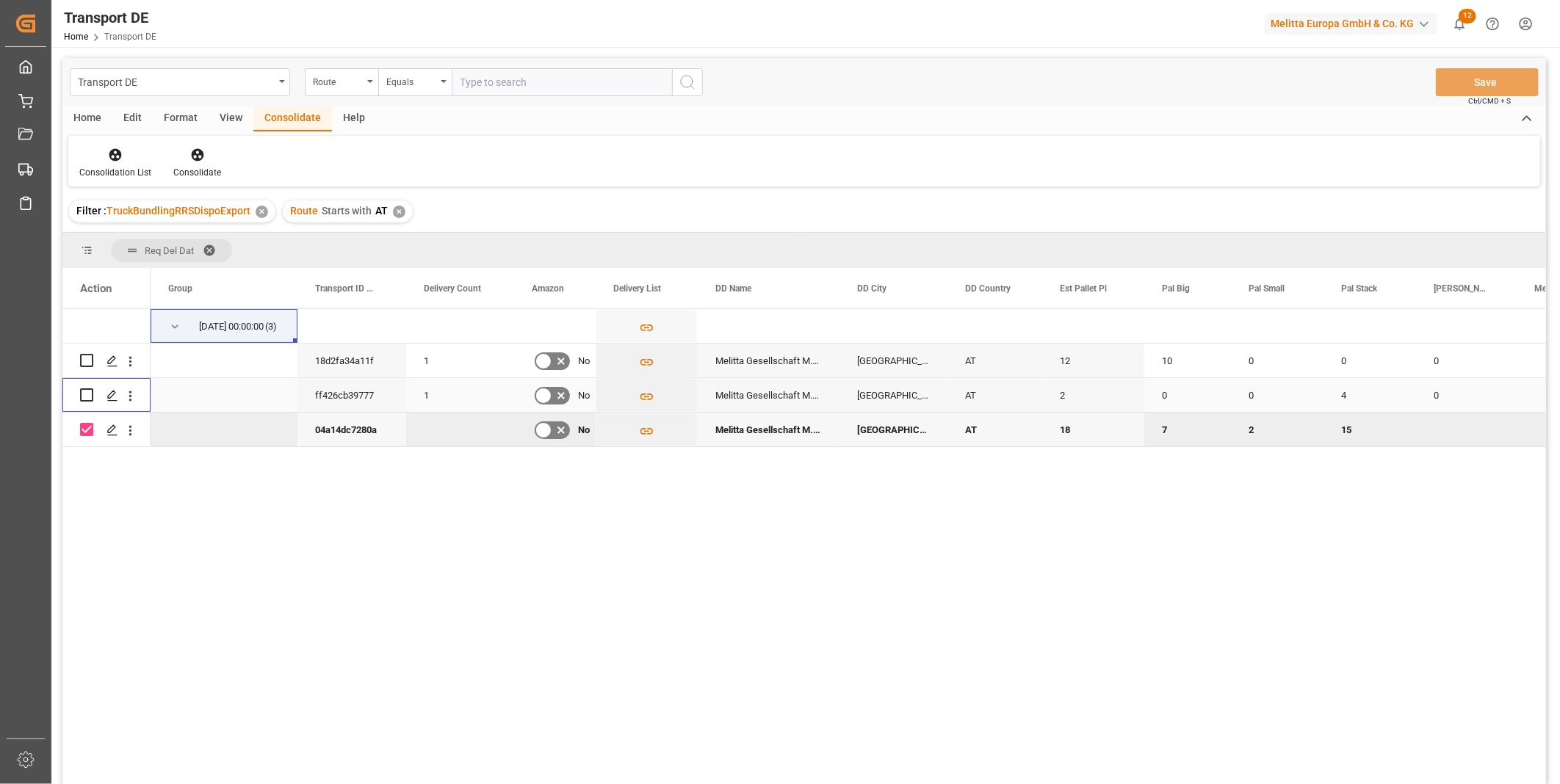
click at [86, 400] on input "Press Space to toggle row selection (unchecked)" at bounding box center [86, 394] width 13 height 13
checkbox input "true"
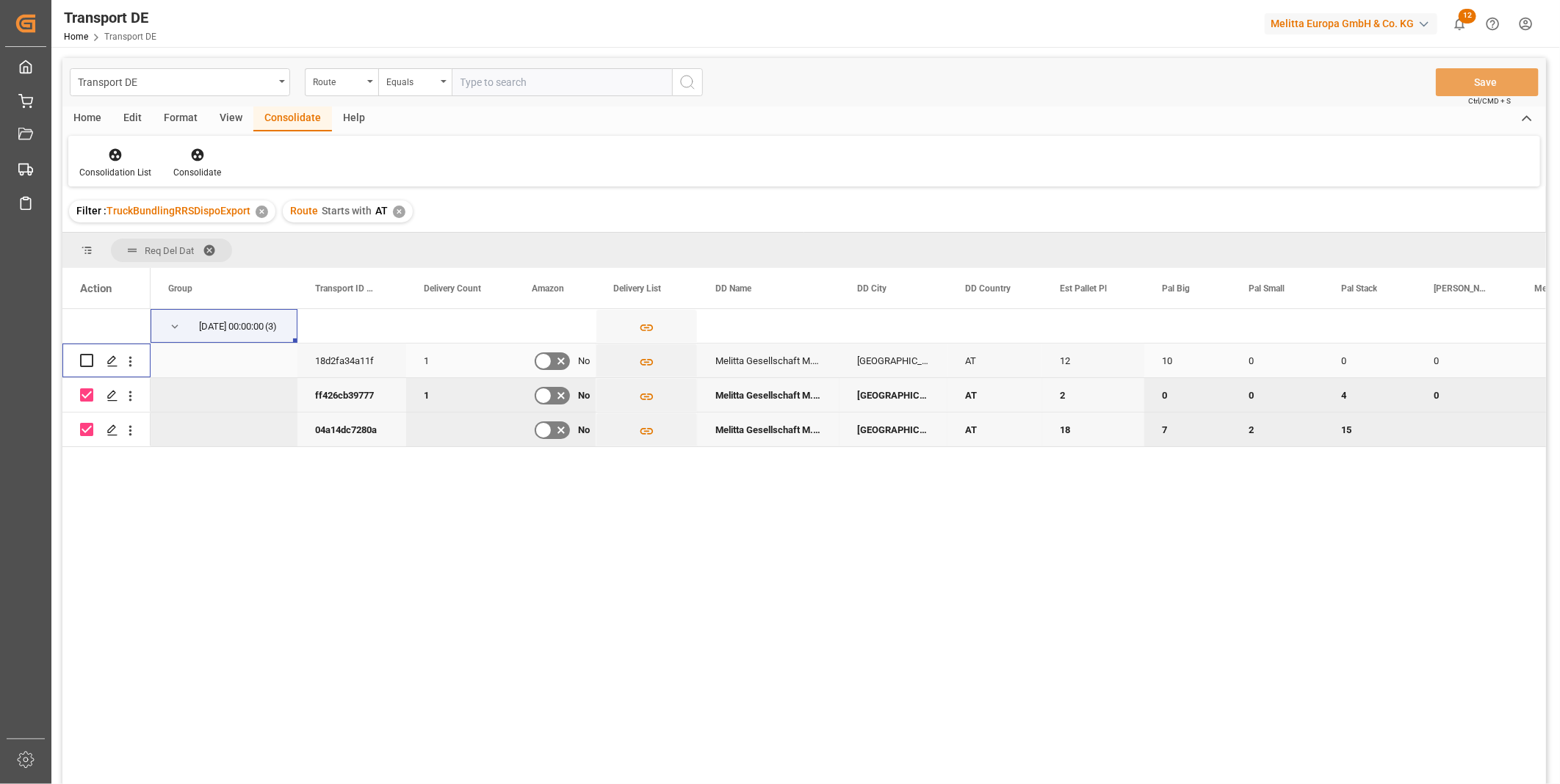
click at [80, 357] on input "Press Space to toggle row selection (unchecked)" at bounding box center [86, 360] width 13 height 13
checkbox input "true"
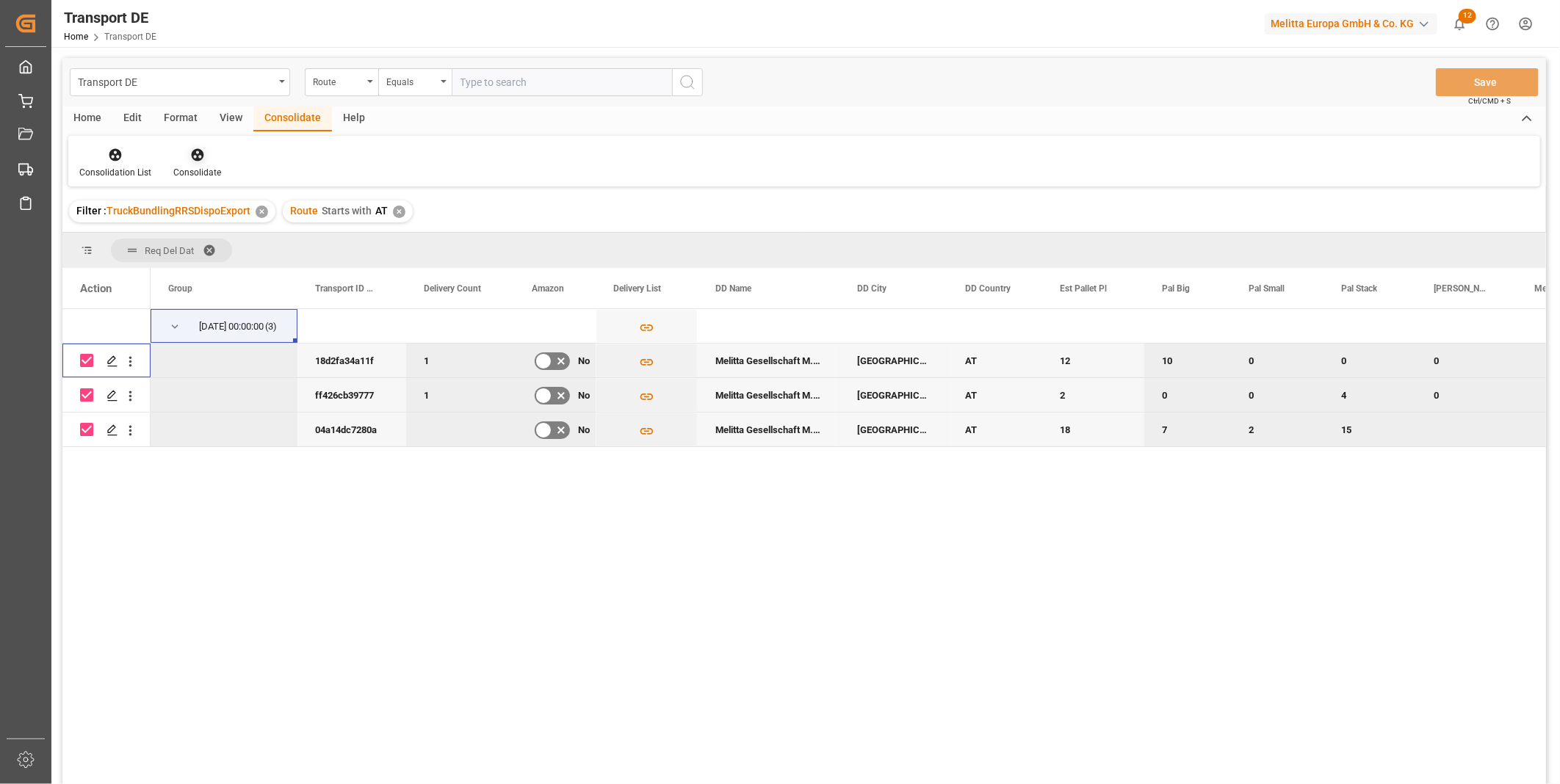
click at [195, 155] on icon at bounding box center [197, 156] width 13 height 13
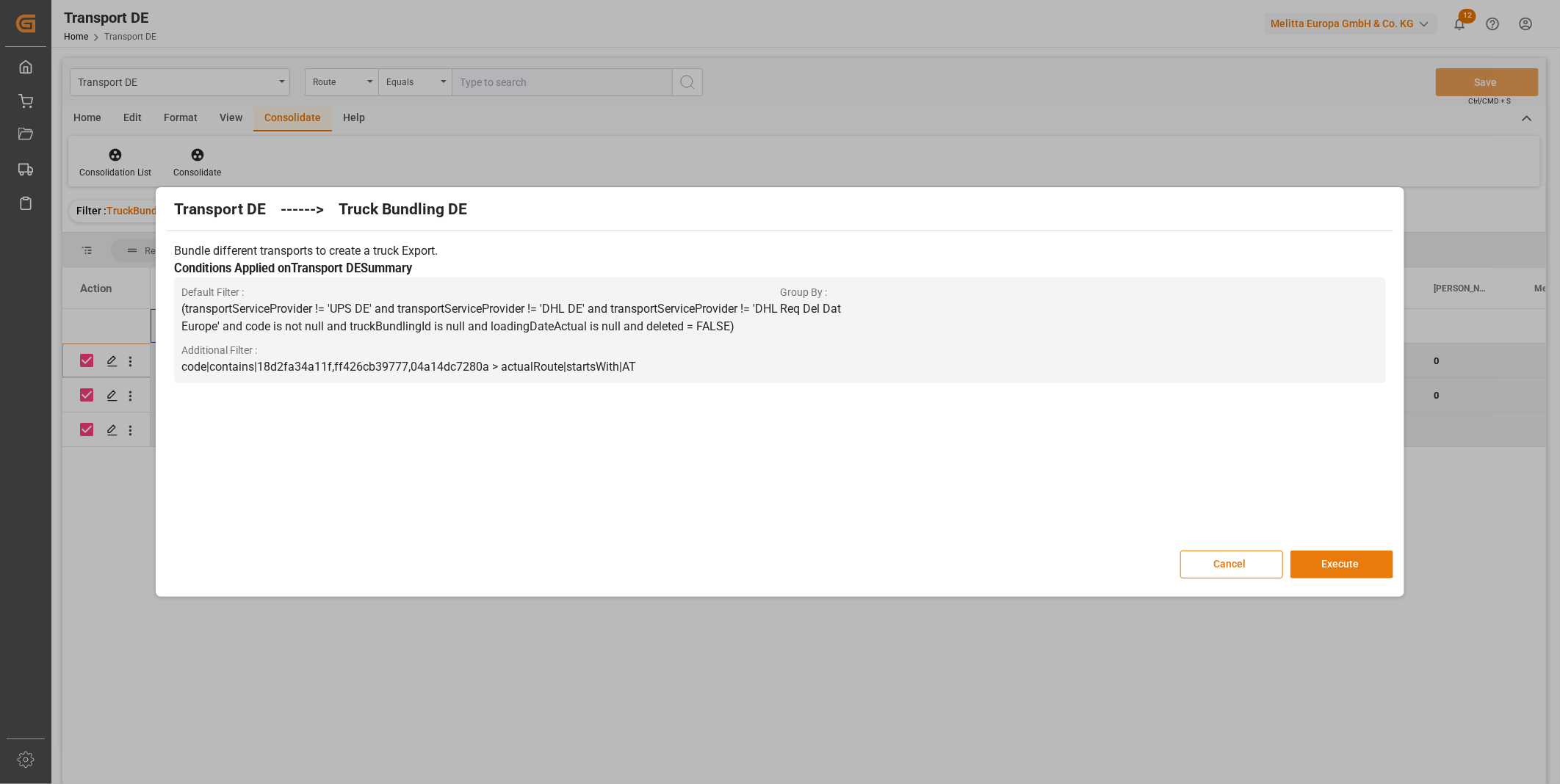
click at [1360, 567] on button "Execute" at bounding box center [1341, 564] width 103 height 28
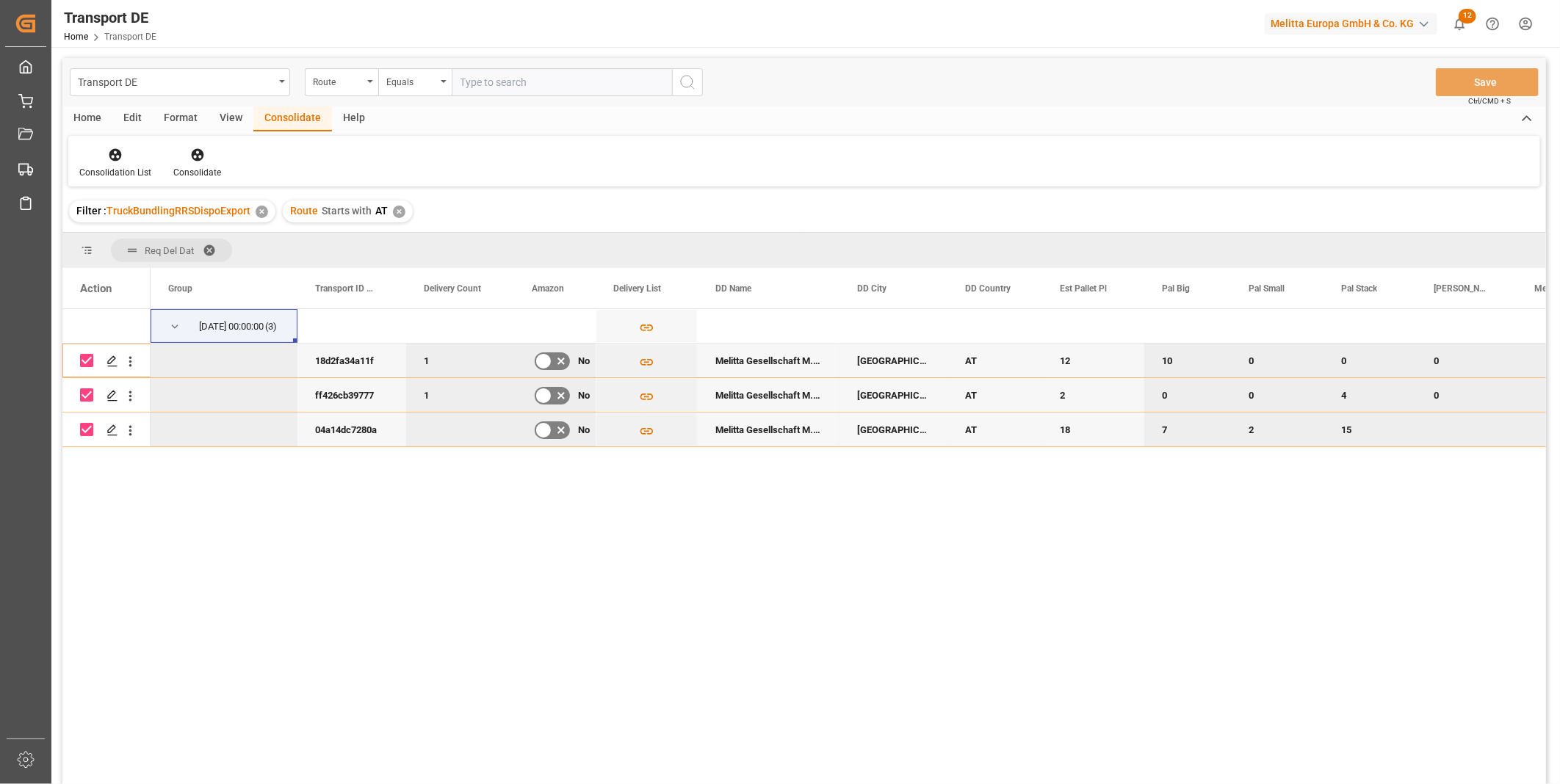
click at [116, 140] on div "Consolidation List Consolidate" at bounding box center [803, 161] width 1471 height 51
click at [122, 158] on div at bounding box center [115, 154] width 72 height 15
click at [128, 267] on div "Transport DE Route Equals Save Ctrl/CMD + S Home Edit Format View Consolidate H…" at bounding box center [804, 440] width 1483 height 764
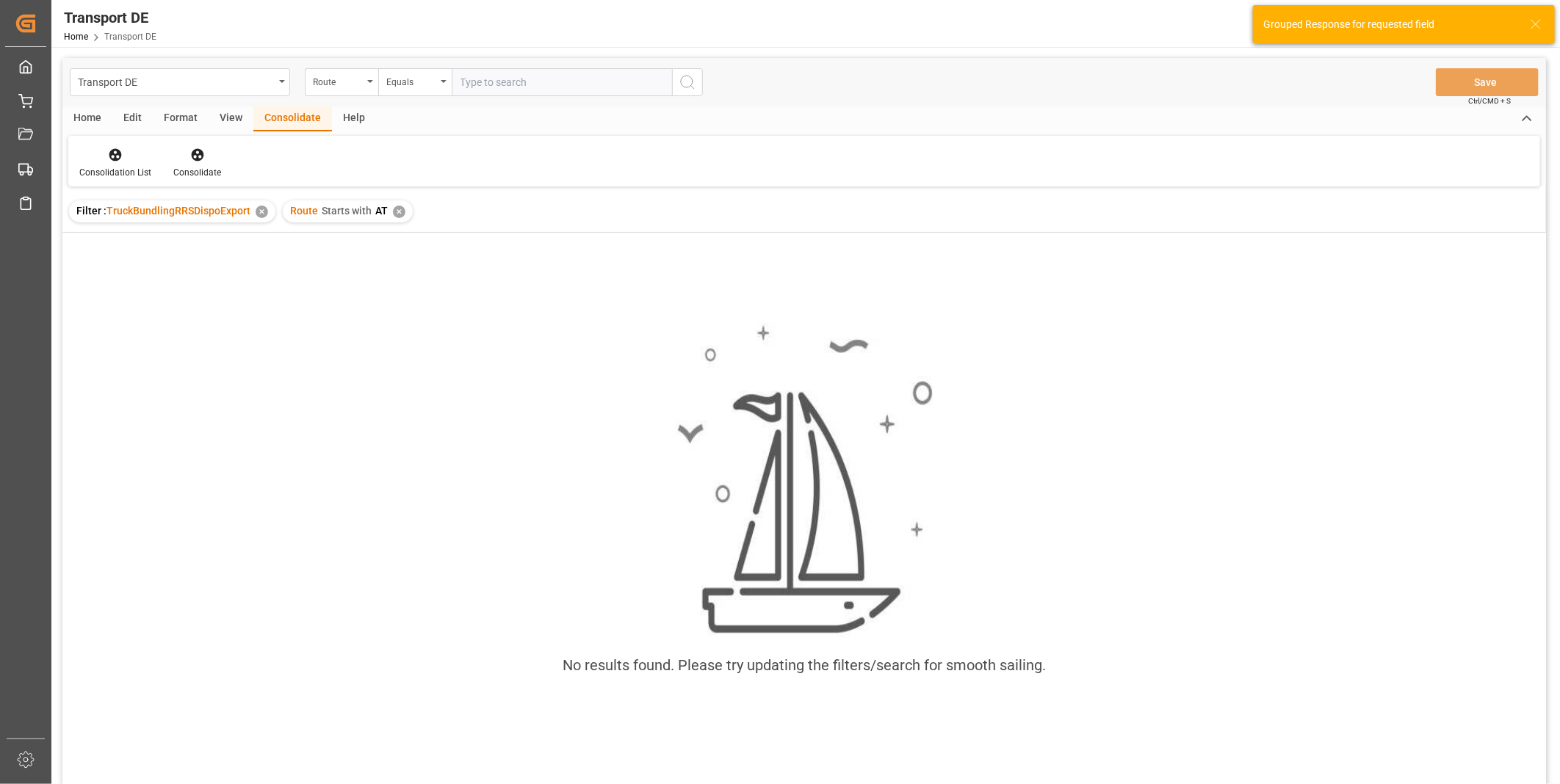
click at [393, 211] on div "✕" at bounding box center [399, 212] width 13 height 13
